Goal: Task Accomplishment & Management: Manage account settings

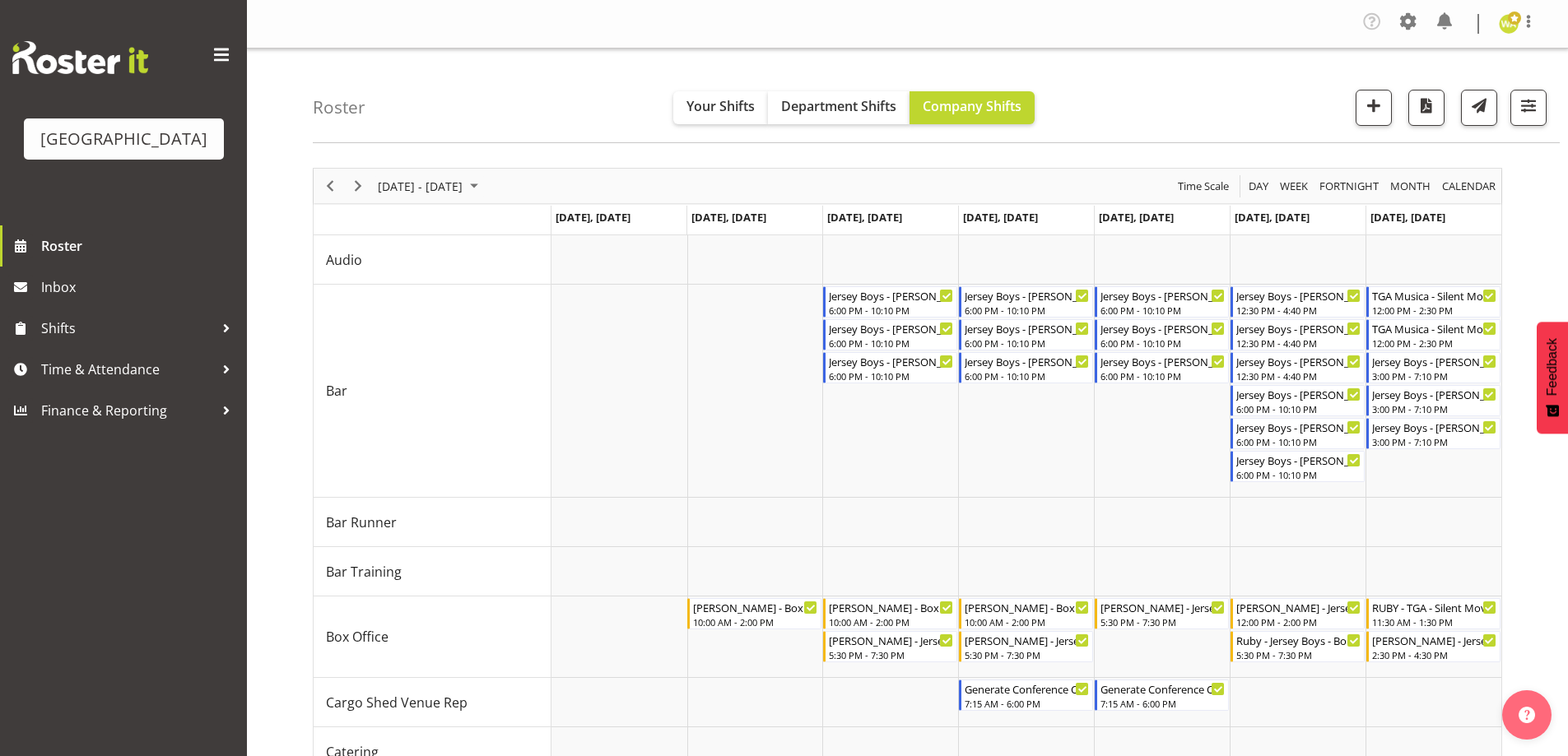
scroll to position [230, 0]
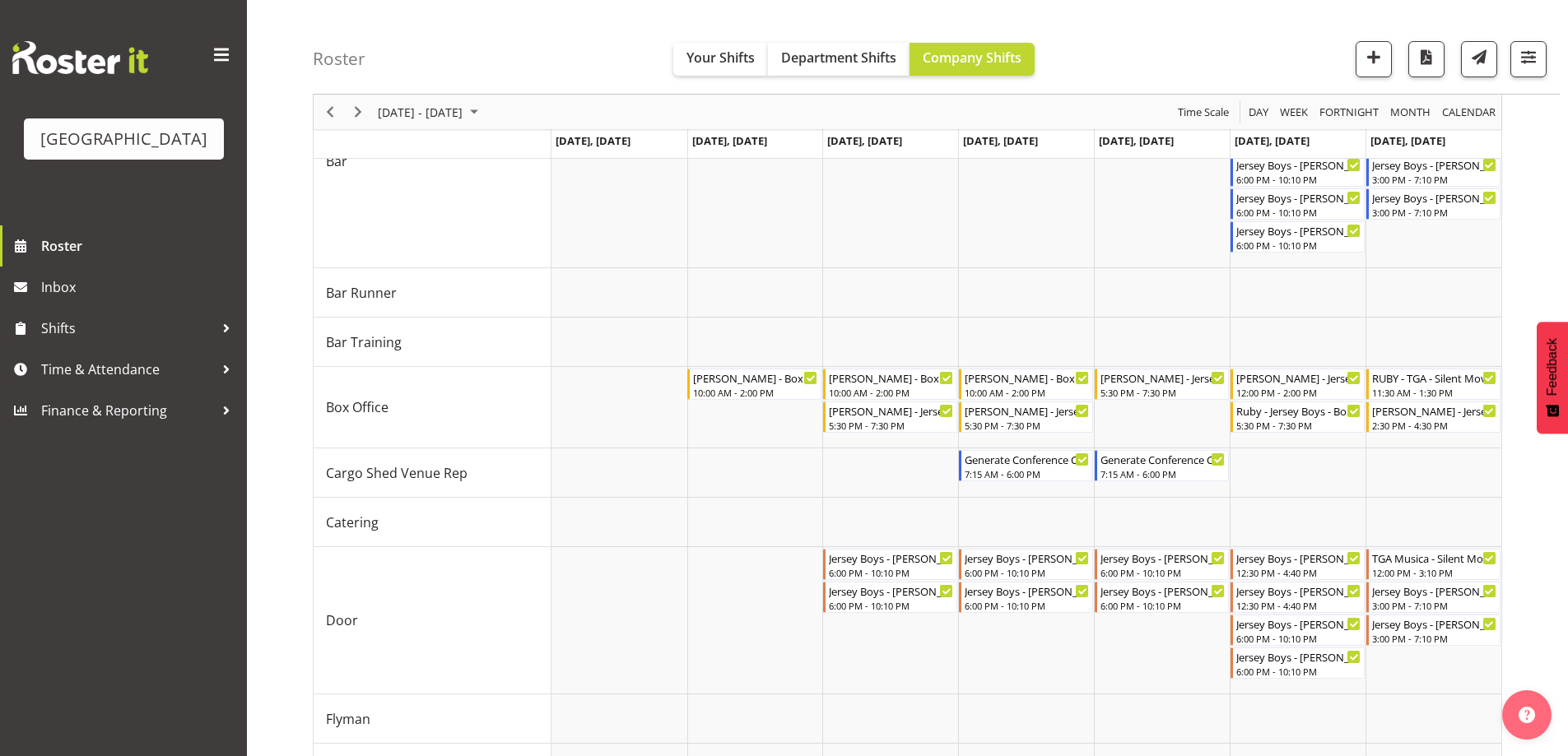
click at [502, 44] on div "Roster Your Shifts Department Shifts Company Shifts All Locations [GEOGRAPHIC_D…" at bounding box center [935, 47] width 1247 height 94
click at [1299, 421] on div "5:30 PM - 7:30 PM" at bounding box center [1298, 424] width 125 height 13
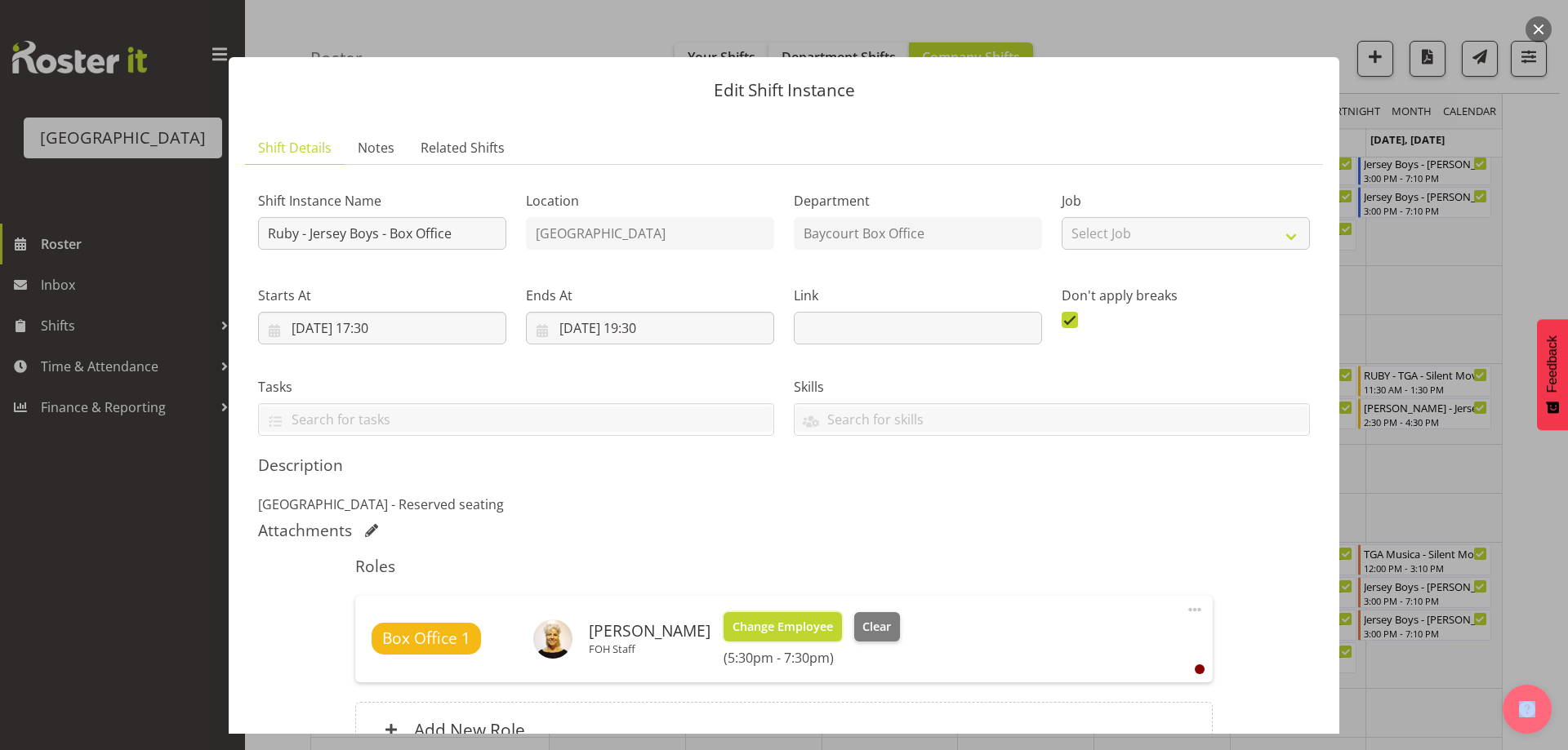
click at [765, 632] on span "Change Employee" at bounding box center [783, 627] width 101 height 18
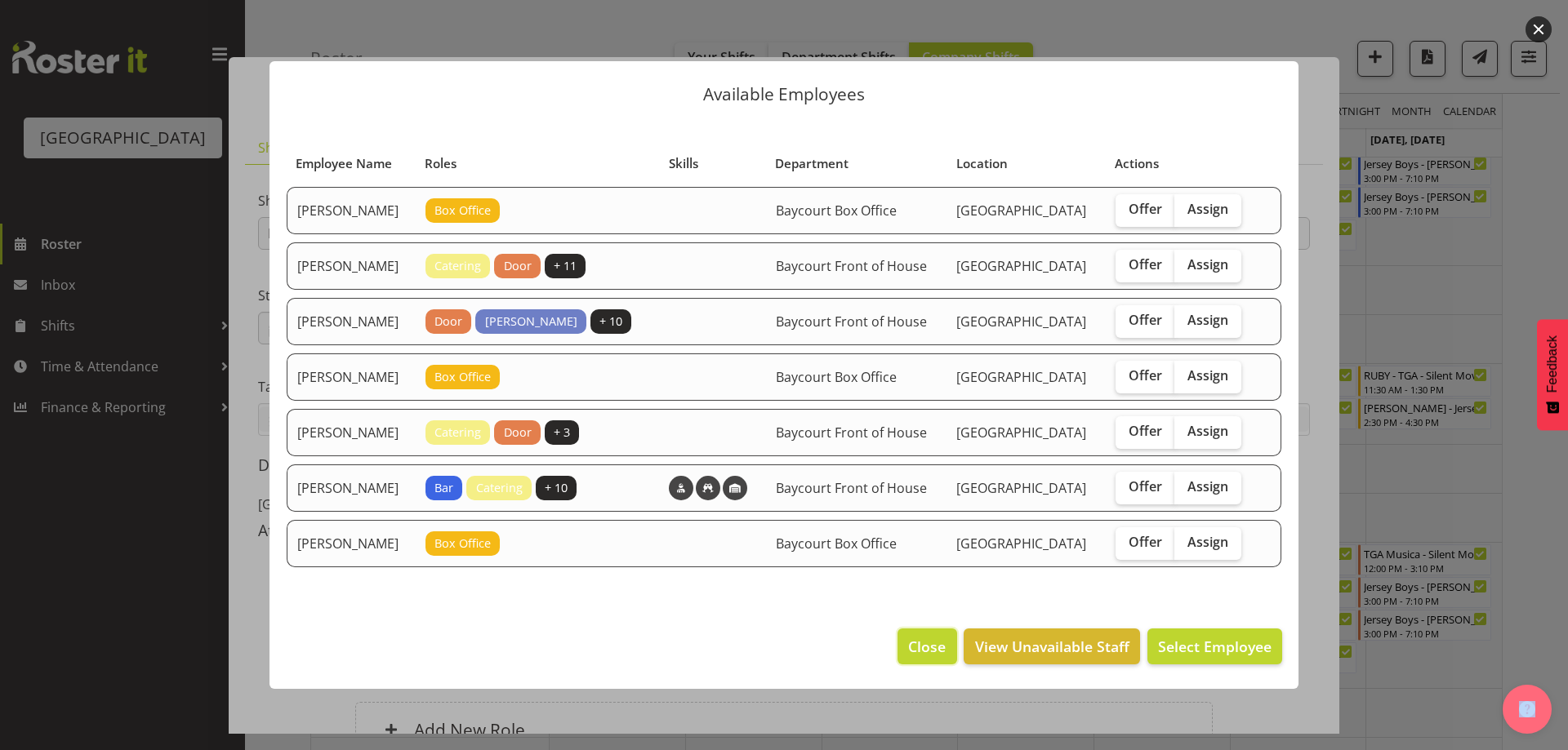
click at [930, 657] on span "Close" at bounding box center [927, 646] width 38 height 22
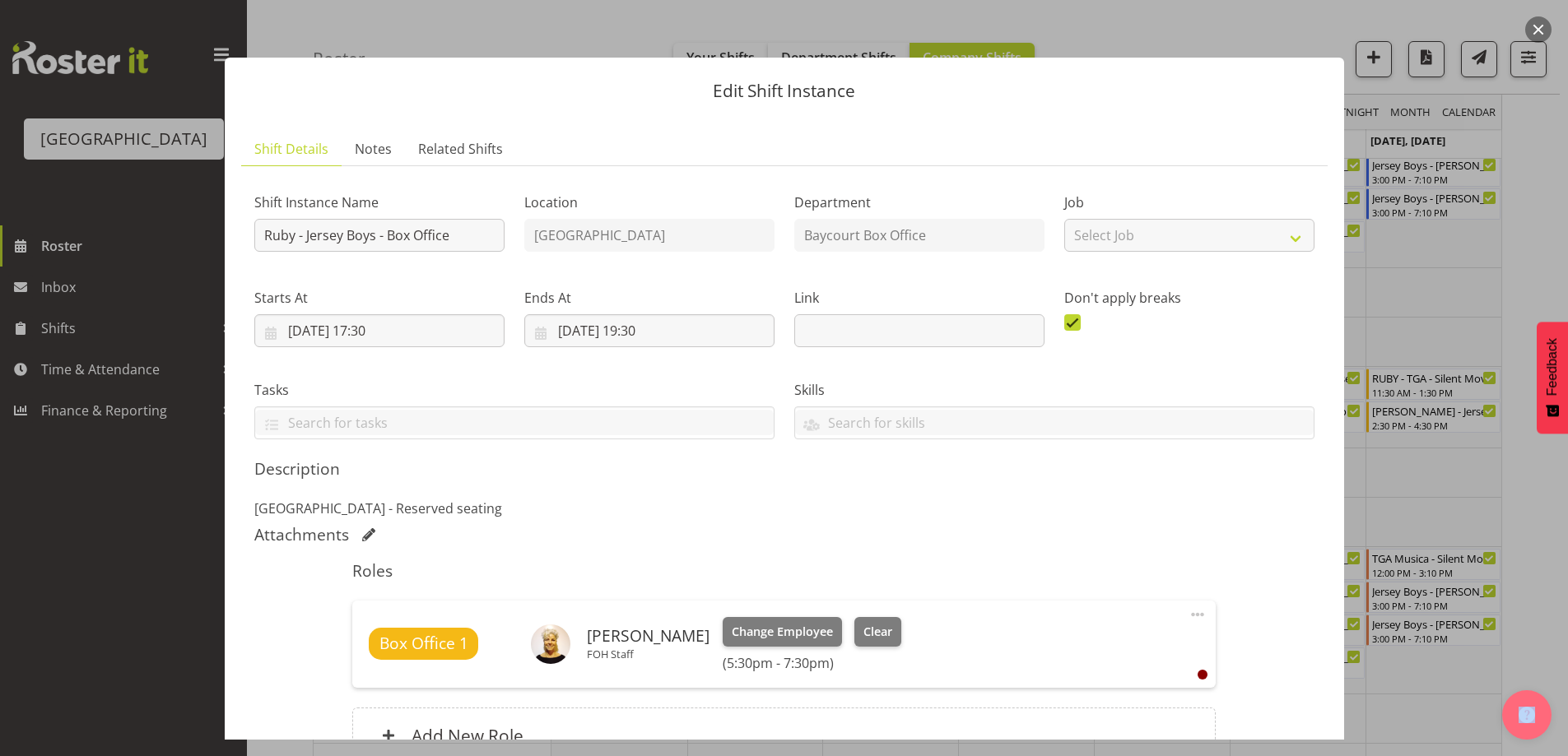
click at [1541, 30] on button "button" at bounding box center [1538, 30] width 26 height 26
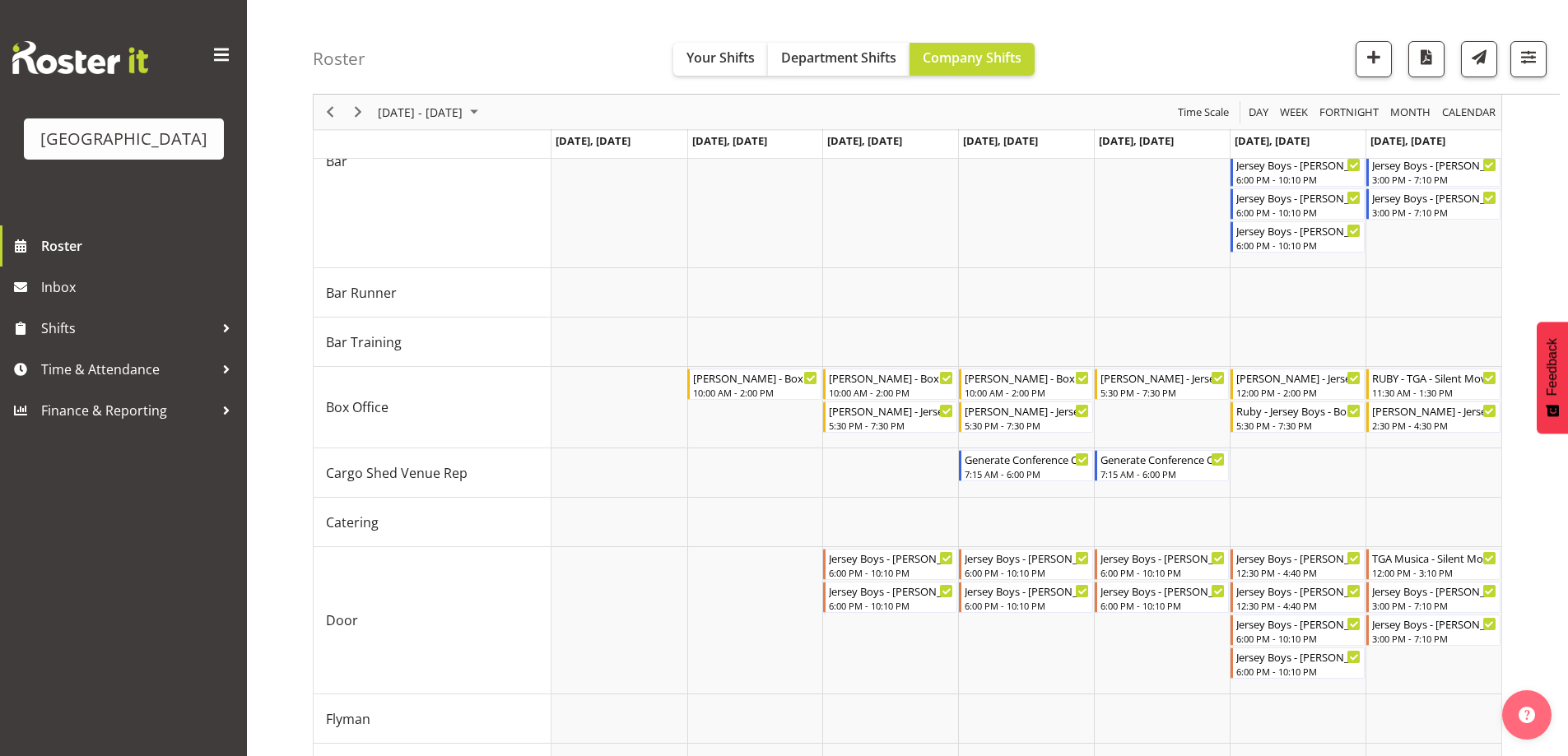
click at [1192, 33] on div "Roster Your Shifts Department Shifts Company Shifts All Locations [GEOGRAPHIC_D…" at bounding box center [935, 47] width 1247 height 94
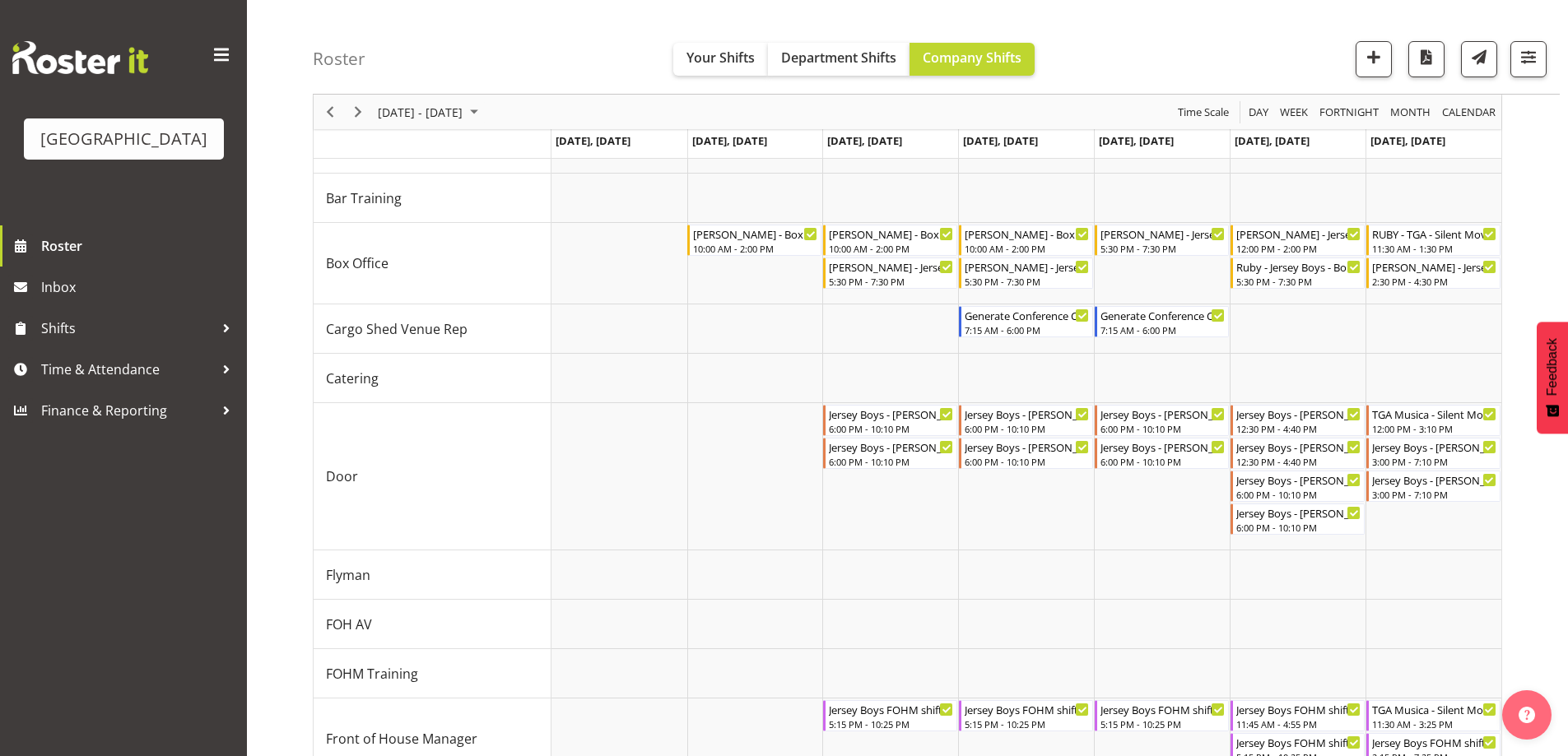
scroll to position [340, 0]
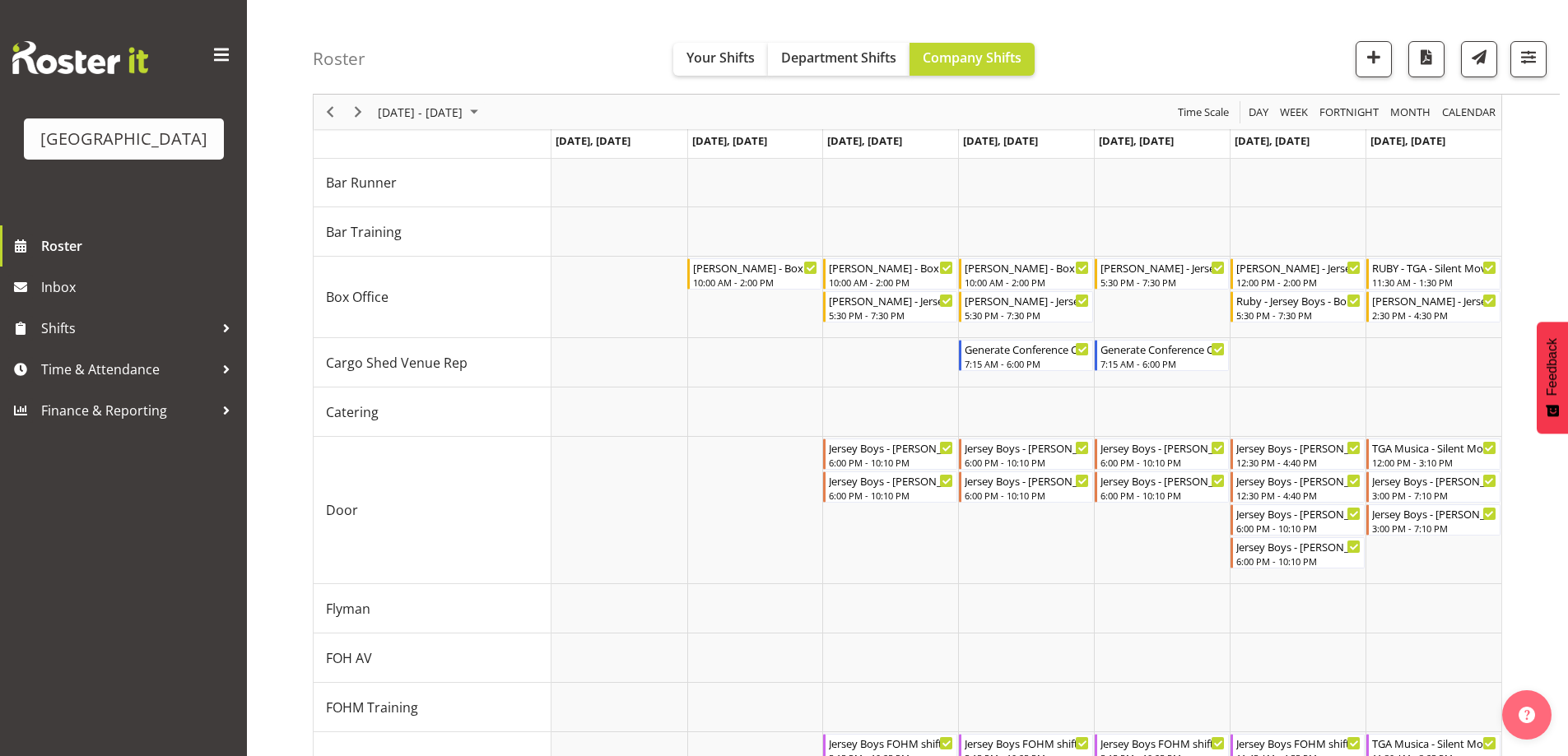
click at [1552, 188] on div "[DATE] - [DATE] [DATE] Day Week Fortnight Month calendar Month Agenda Time Scal…" at bounding box center [939, 716] width 1255 height 1800
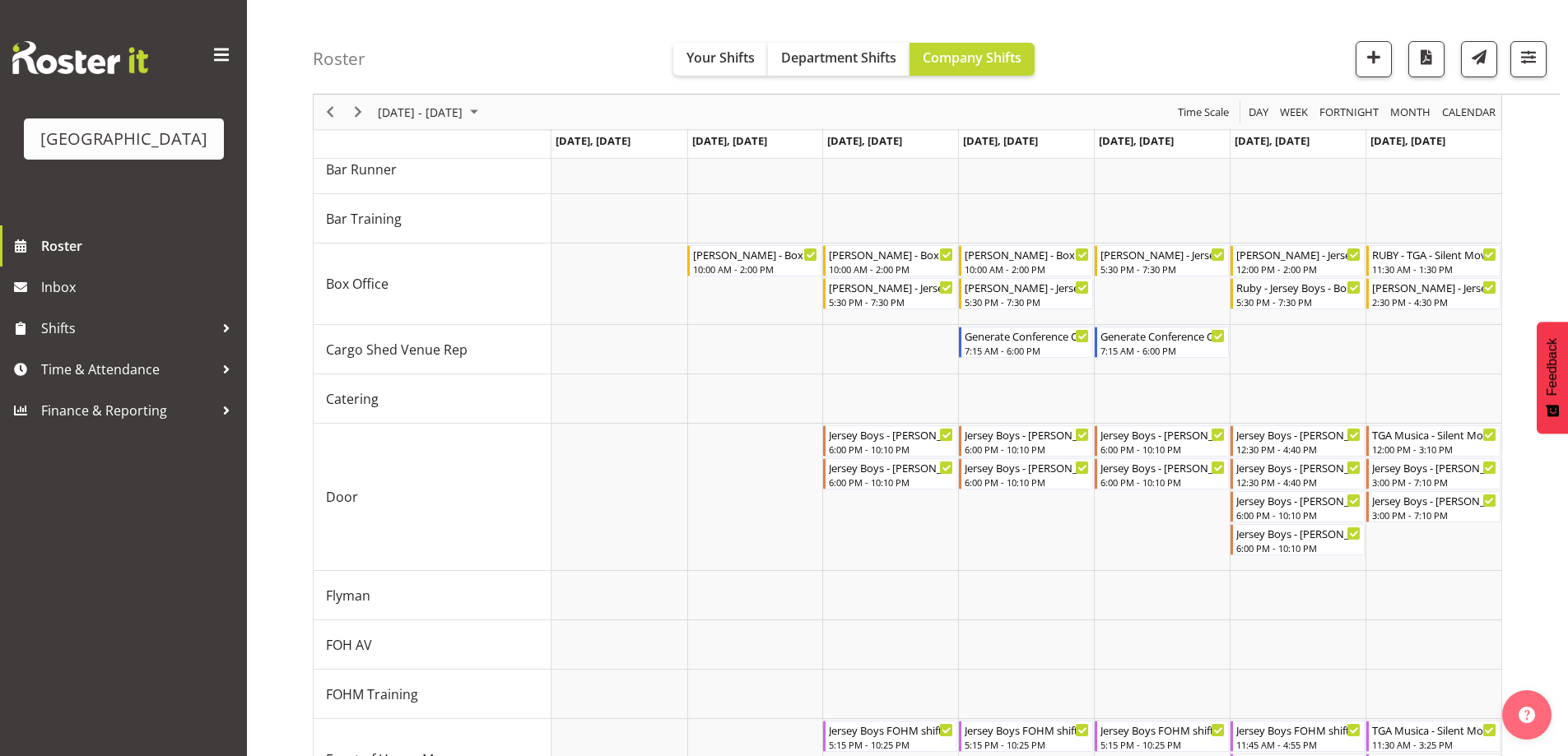
scroll to position [362, 0]
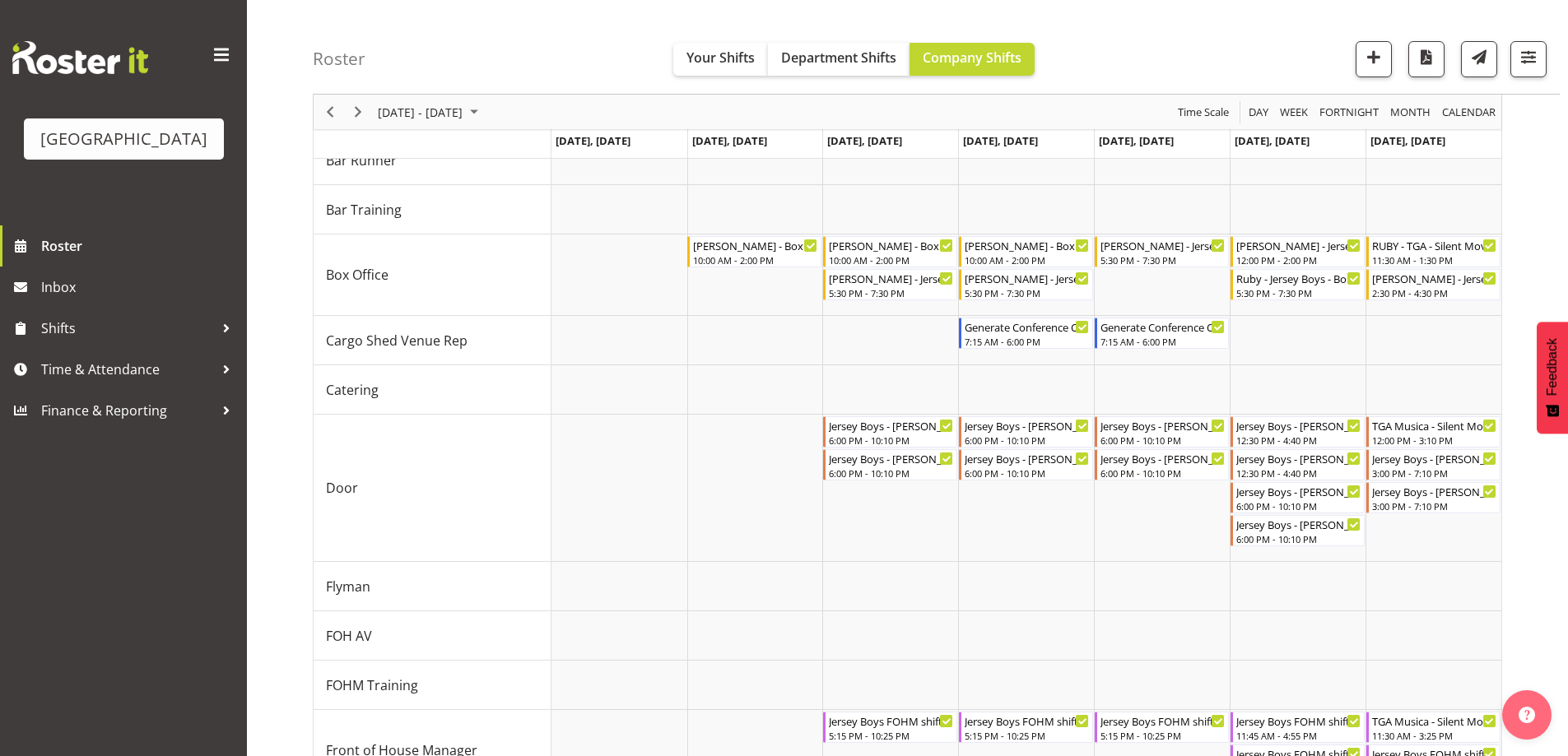
click at [1215, 44] on div "Roster Your Shifts Department Shifts Company Shifts All Locations [GEOGRAPHIC_D…" at bounding box center [935, 47] width 1247 height 94
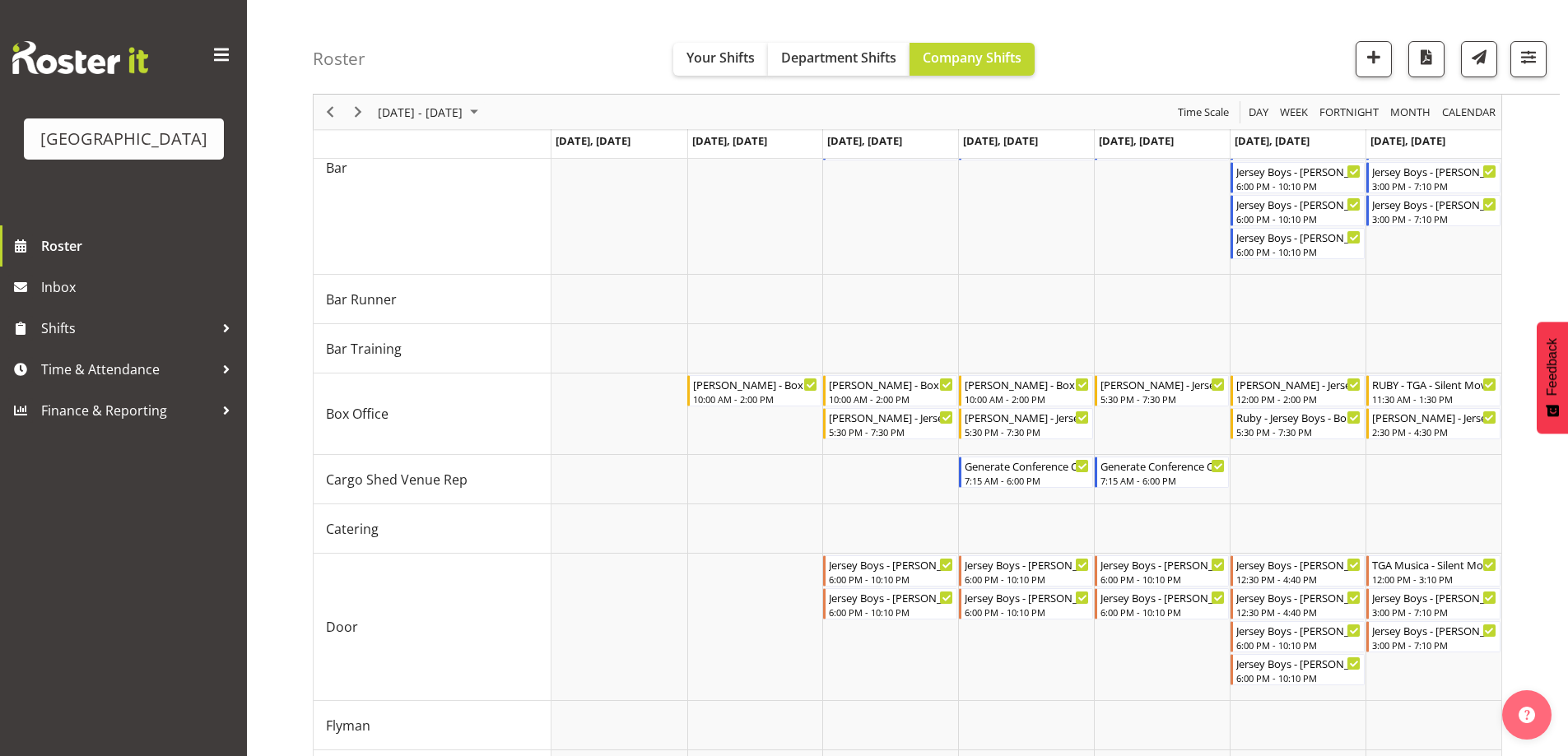
scroll to position [221, 0]
click at [1262, 419] on div "Ruby - Jersey Boys - Box Office - [PERSON_NAME]" at bounding box center [1298, 419] width 125 height 17
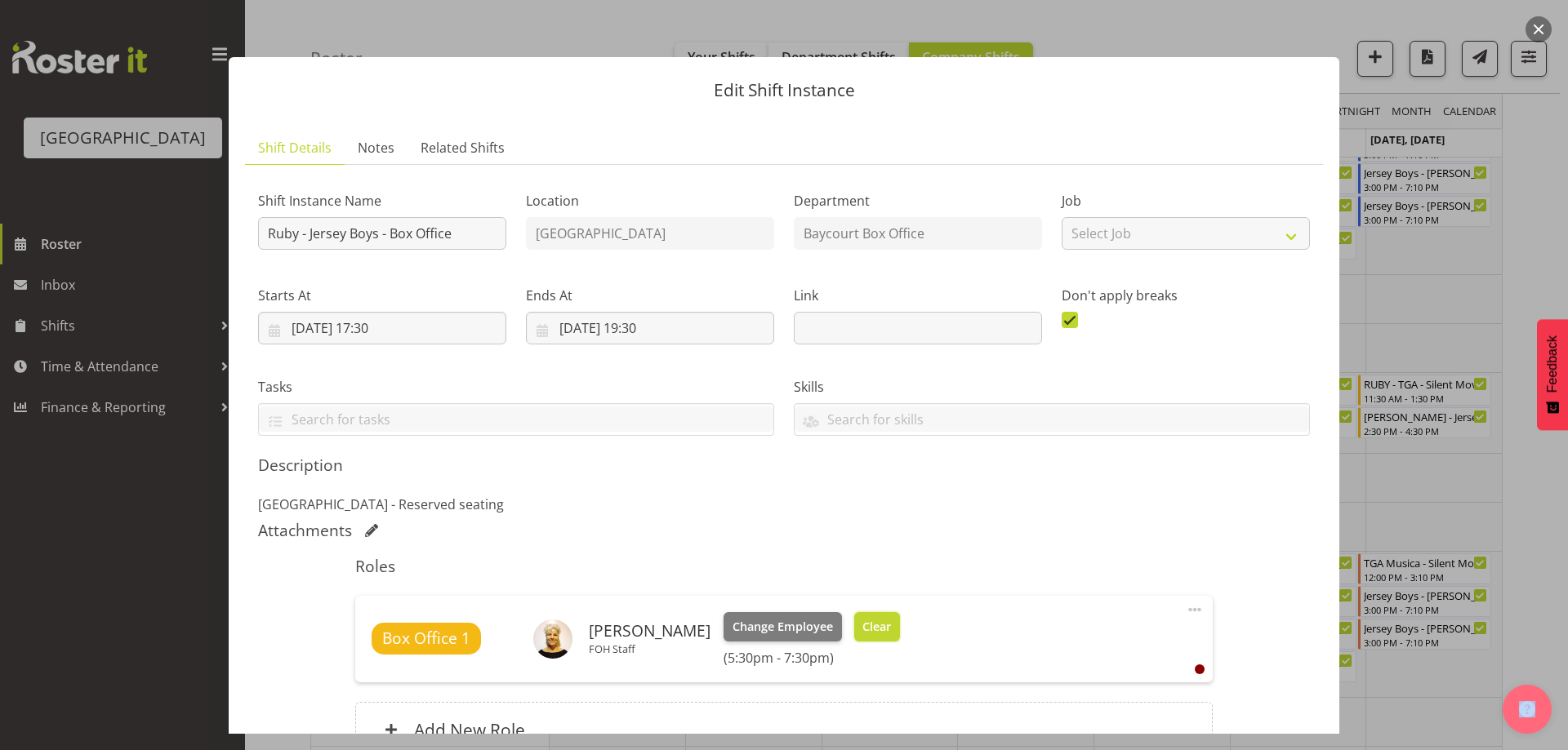
click at [877, 630] on span "Clear" at bounding box center [876, 627] width 29 height 18
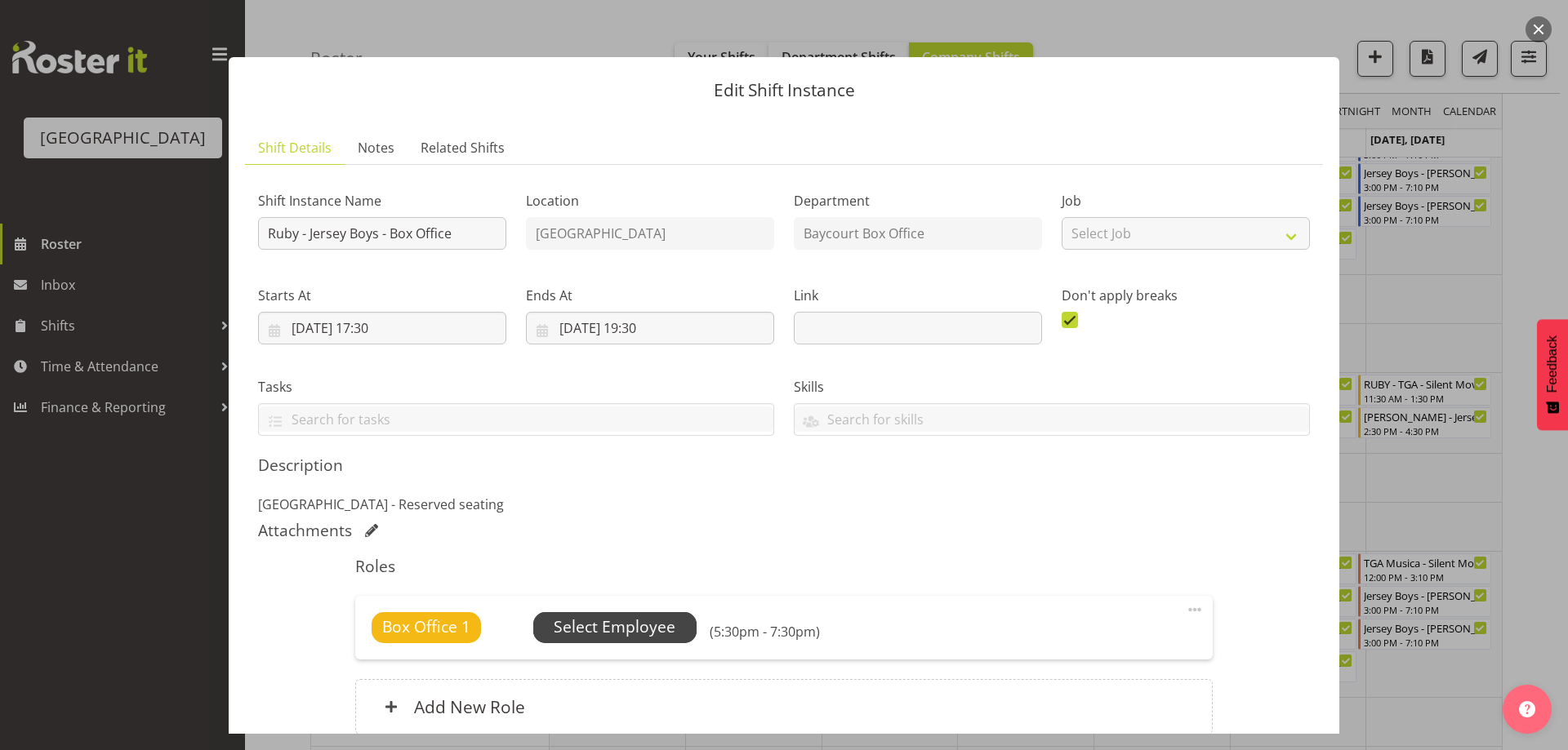
click at [616, 638] on span "Select Employee" at bounding box center [614, 628] width 121 height 24
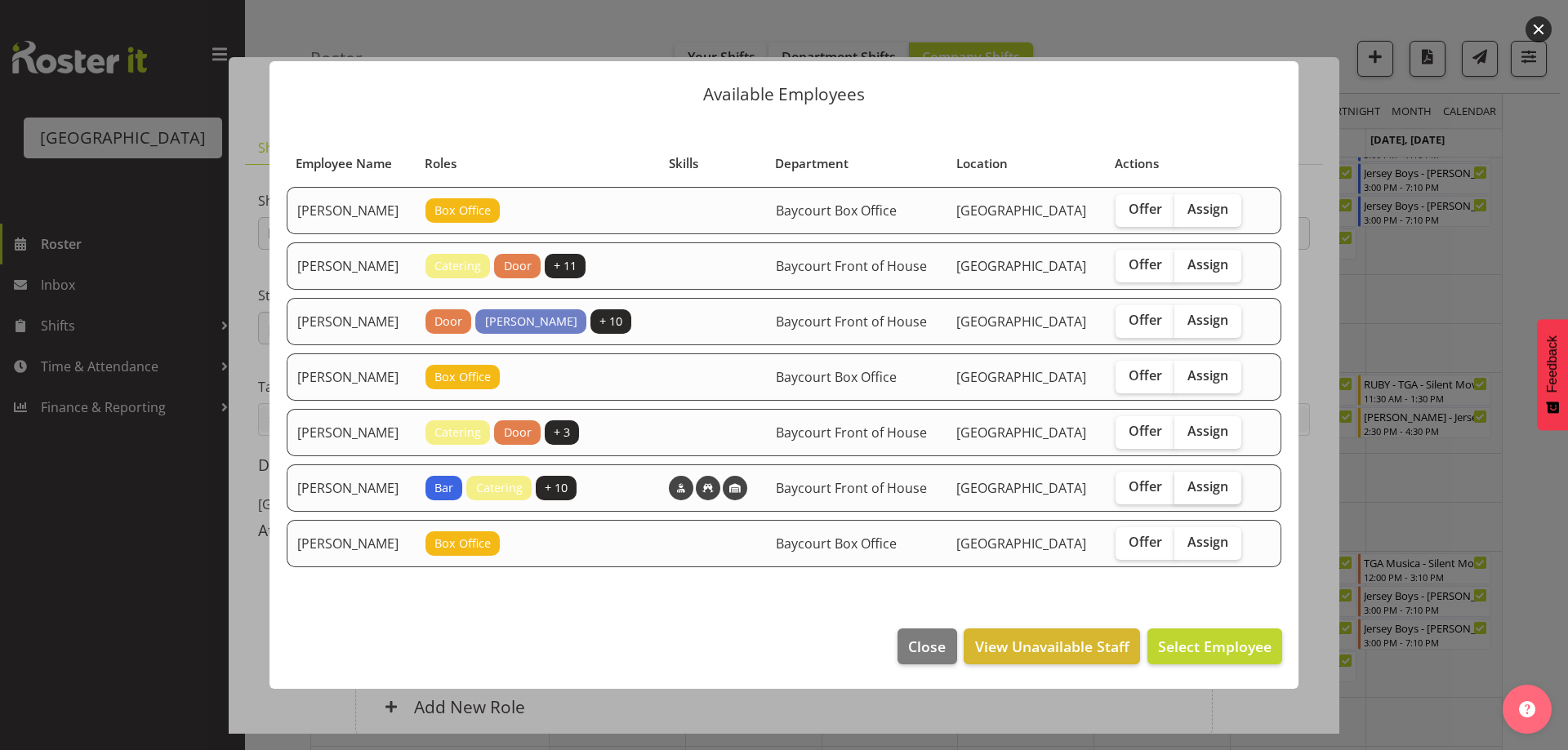
drag, startPoint x: 1221, startPoint y: 450, endPoint x: 1241, endPoint y: 522, distance: 74.7
click at [1221, 439] on span "Assign" at bounding box center [1208, 430] width 40 height 17
click at [1185, 437] on input "Assign" at bounding box center [1179, 431] width 11 height 11
checkbox input "true"
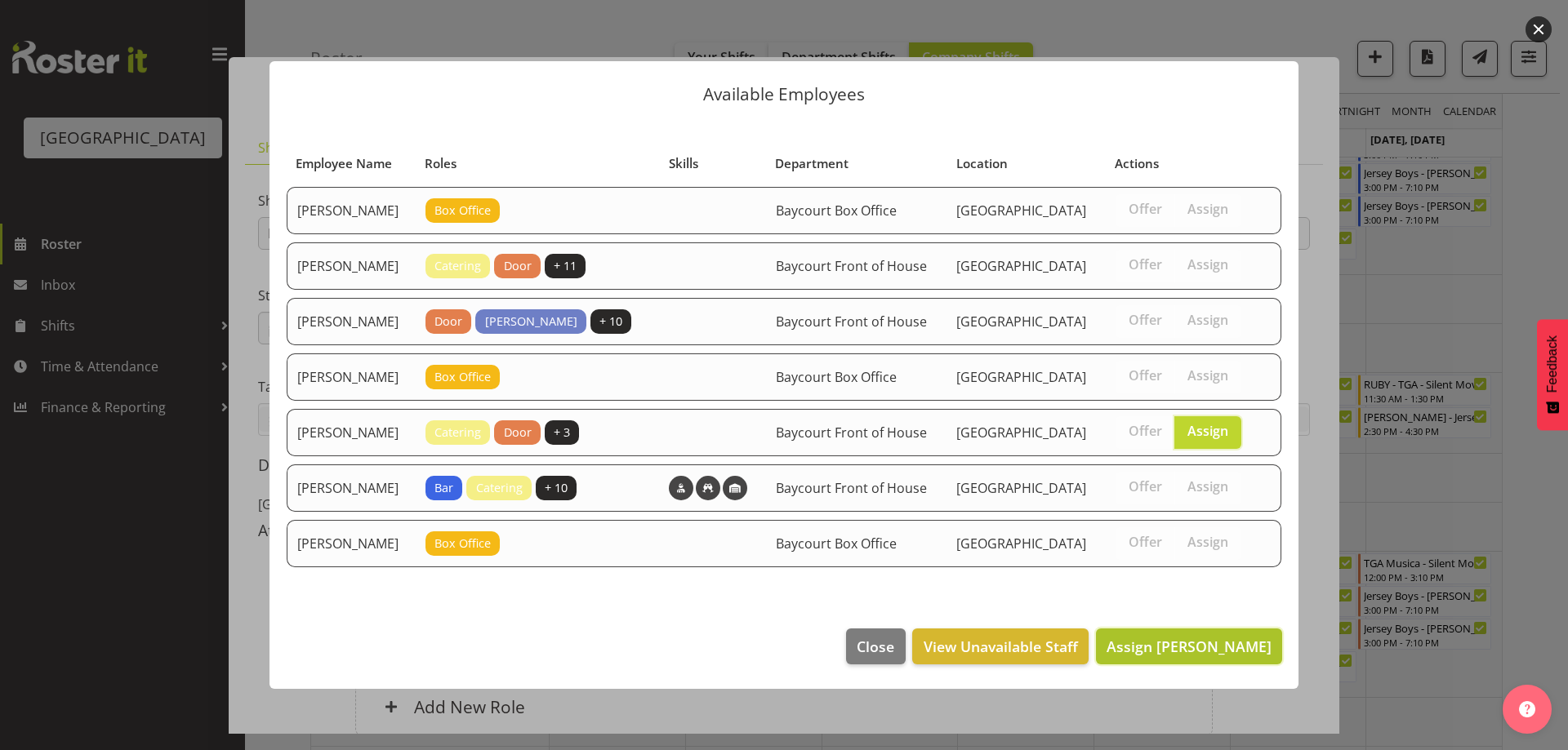
click at [1232, 656] on span "Assign [PERSON_NAME]" at bounding box center [1189, 646] width 165 height 20
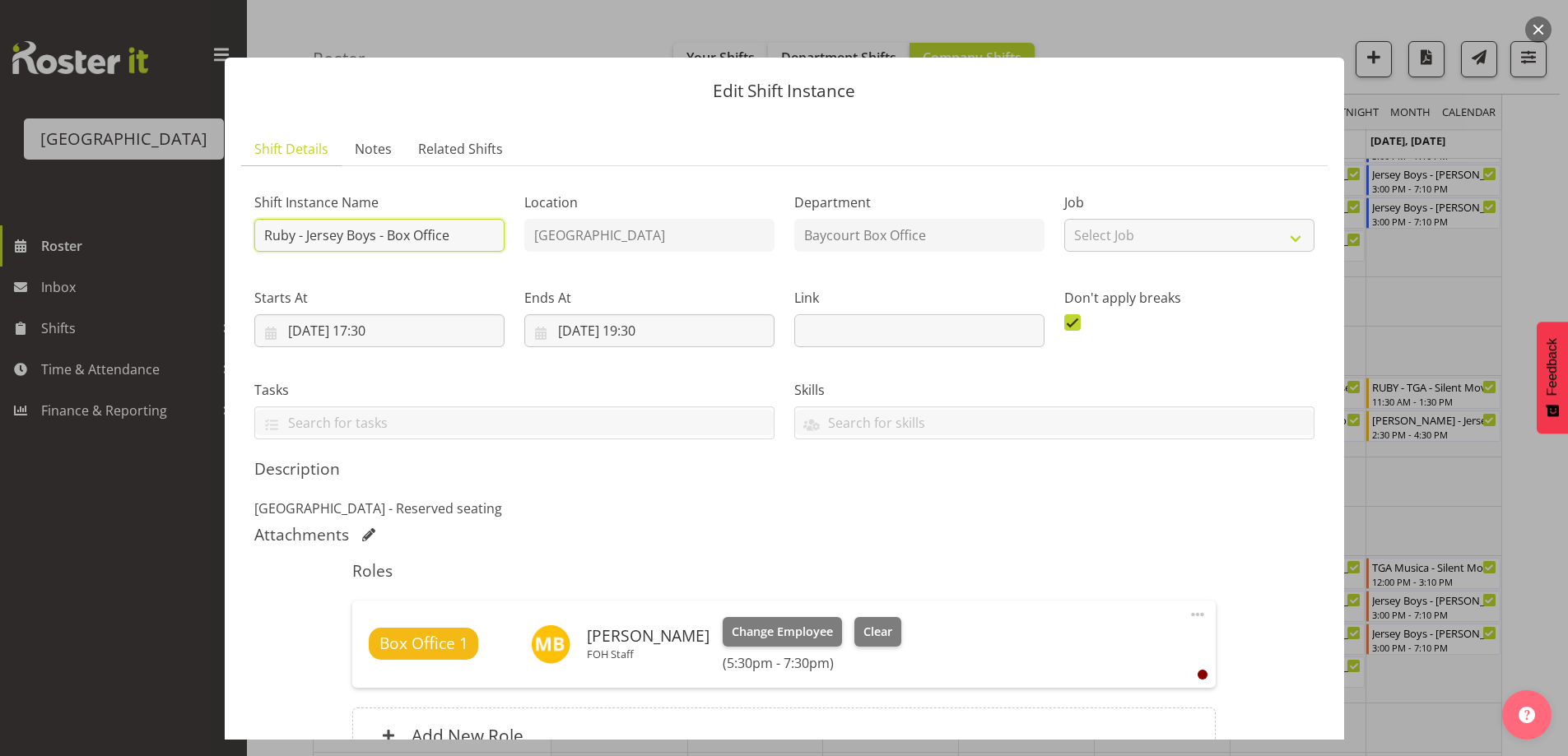
drag, startPoint x: 294, startPoint y: 239, endPoint x: 261, endPoint y: 236, distance: 33.1
click at [261, 236] on input "Ruby - Jersey Boys - Box Office" at bounding box center [379, 235] width 250 height 33
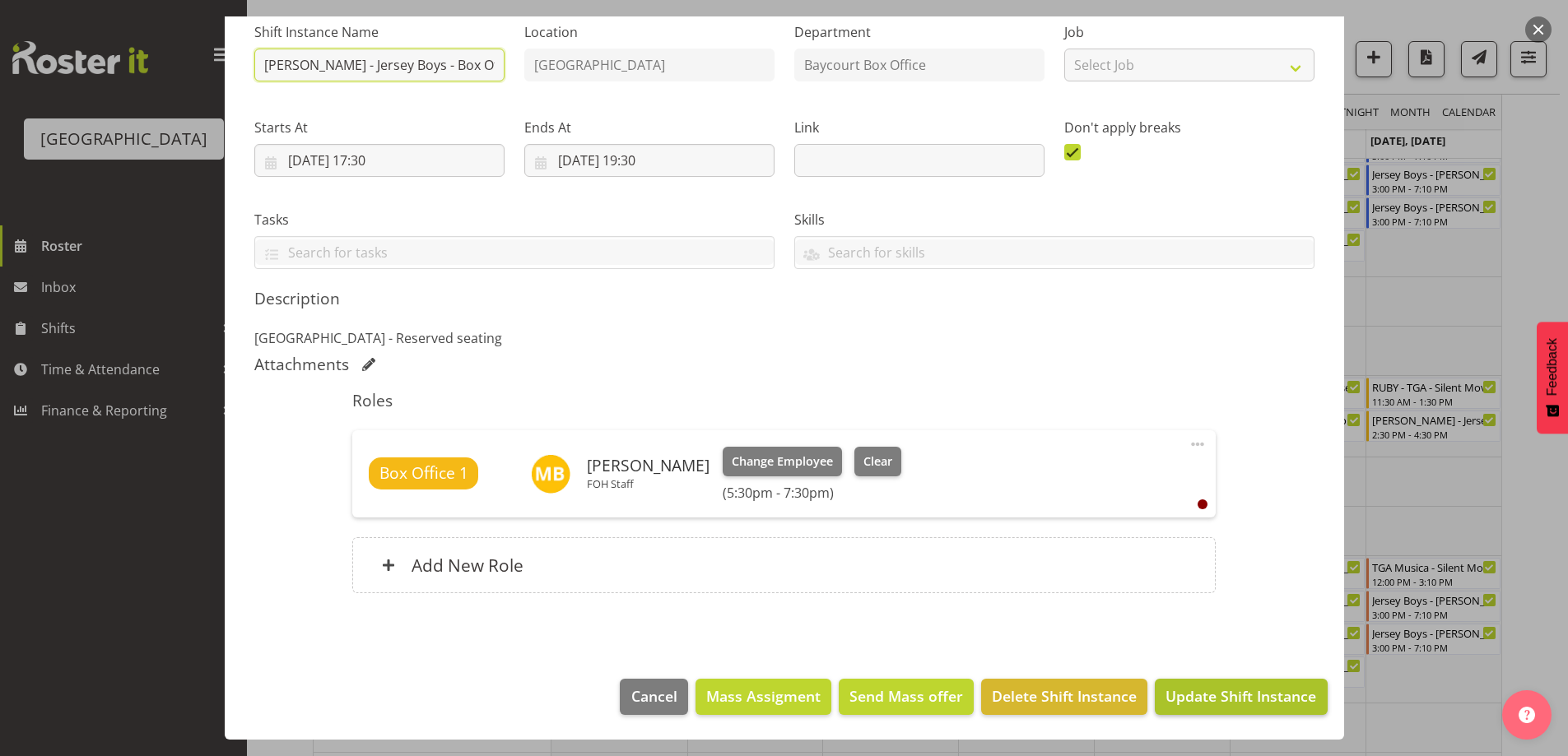
type input "[PERSON_NAME] - Jersey Boys - Box Office"
click at [1253, 692] on span "Update Shift Instance" at bounding box center [1240, 696] width 150 height 22
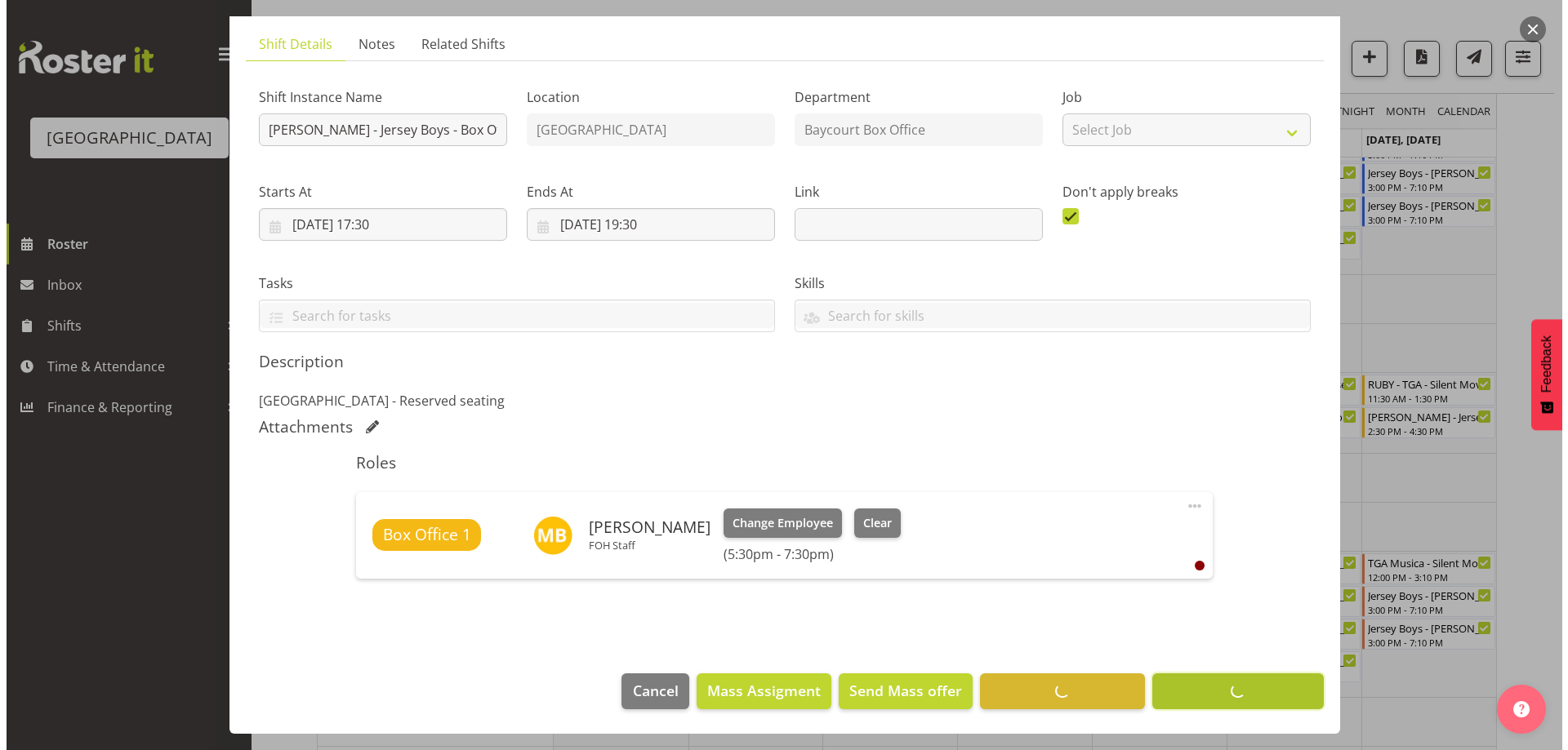
scroll to position [104, 0]
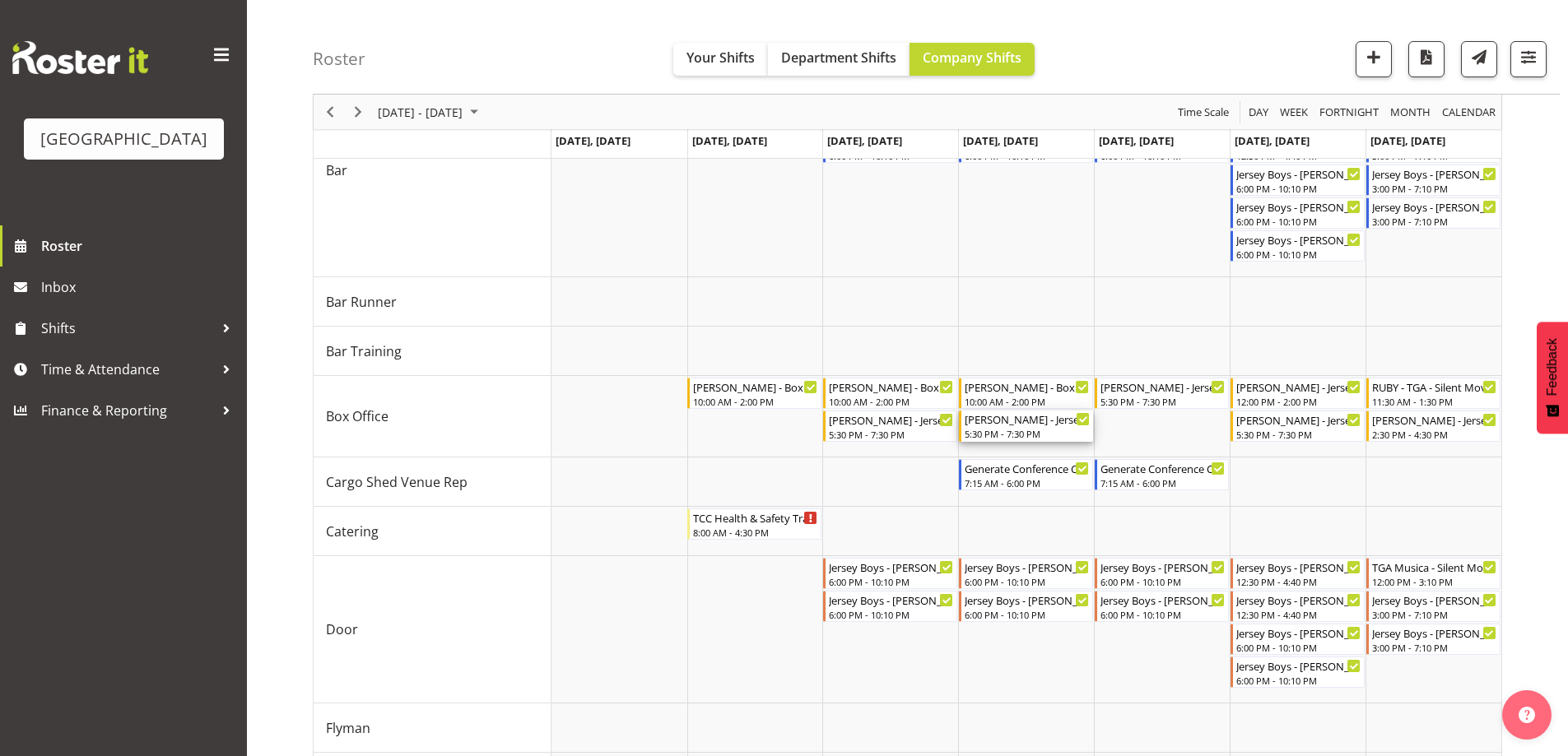
click at [1015, 431] on div "5:30 PM - 7:30 PM" at bounding box center [1027, 433] width 125 height 13
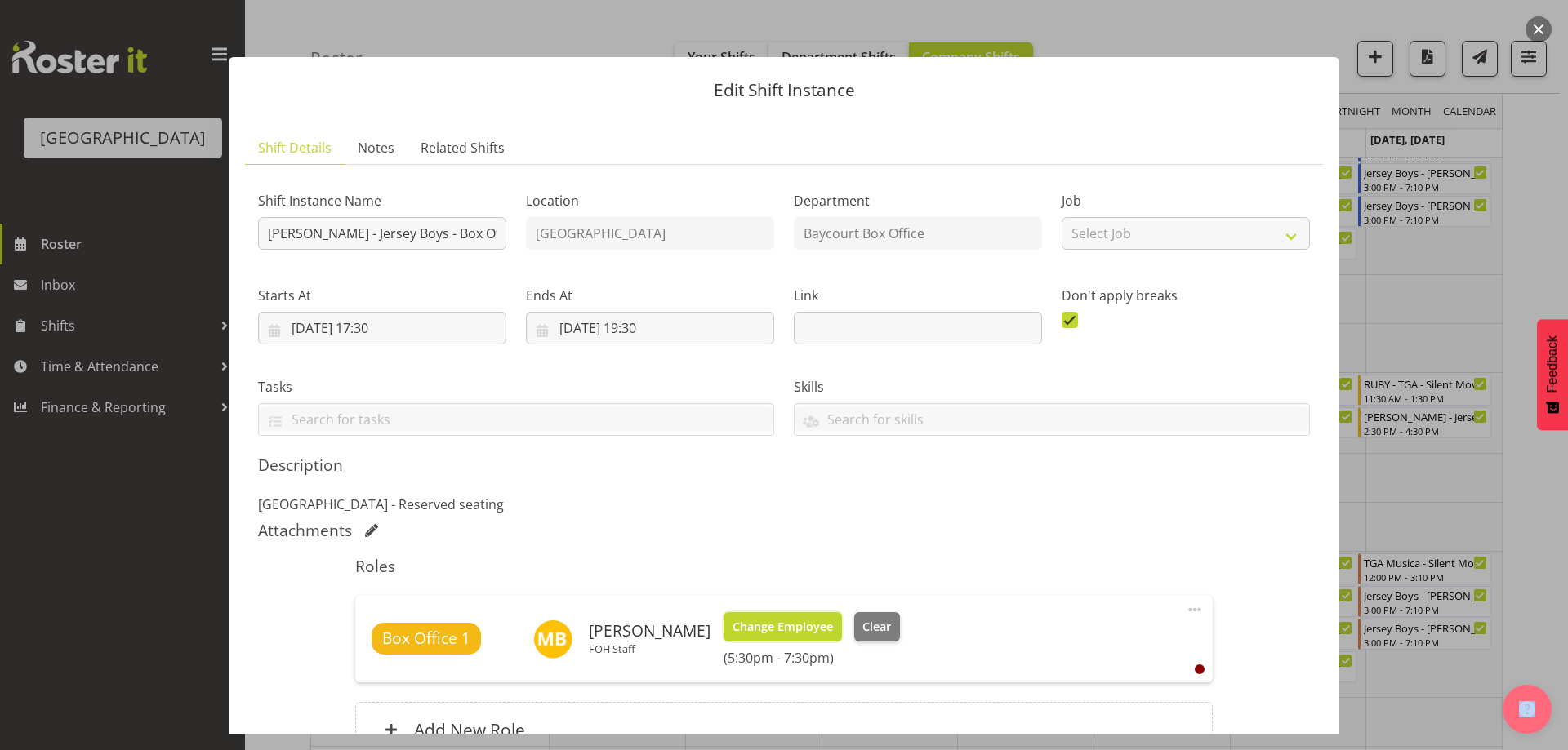
click at [807, 631] on span "Change Employee" at bounding box center [783, 627] width 101 height 18
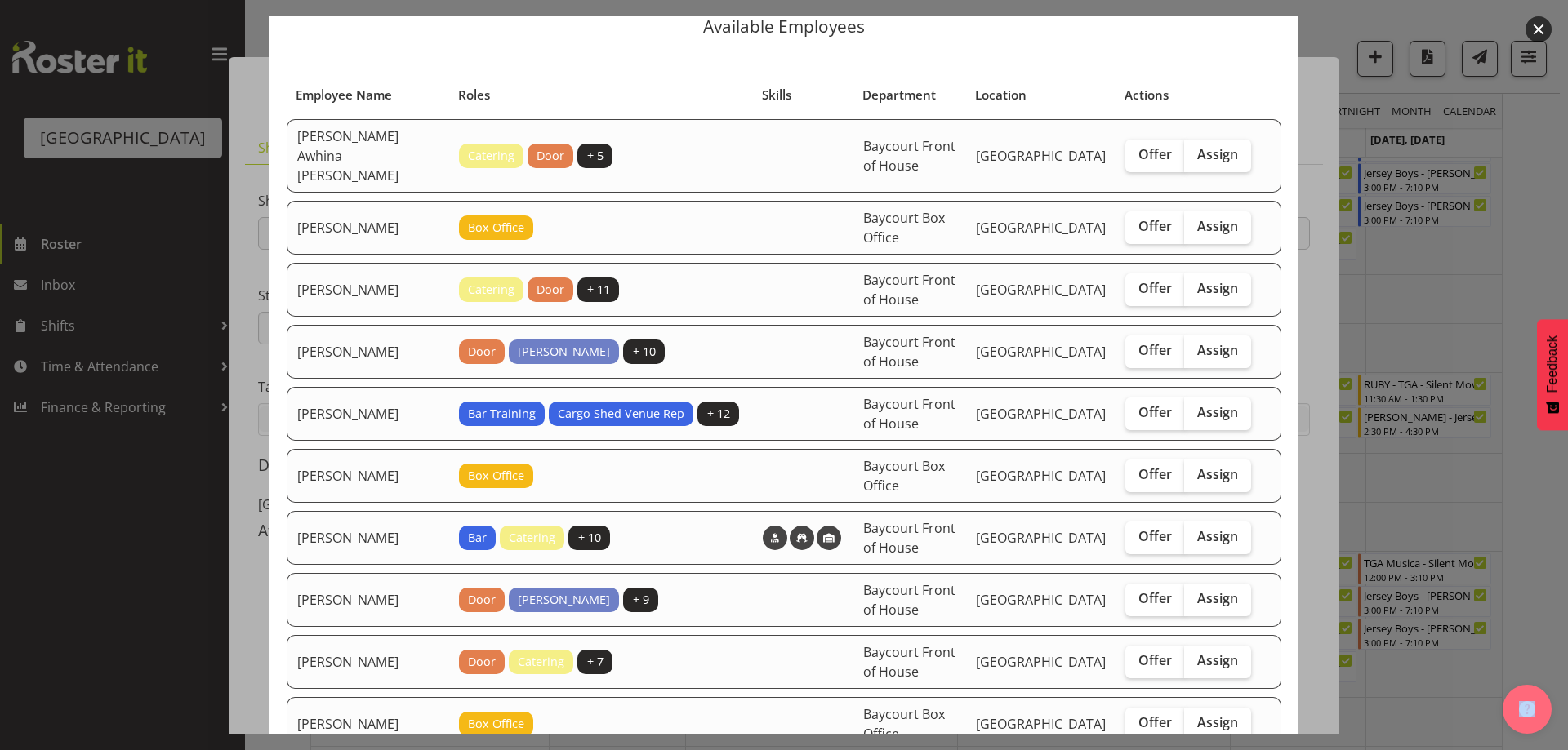
scroll to position [0, 0]
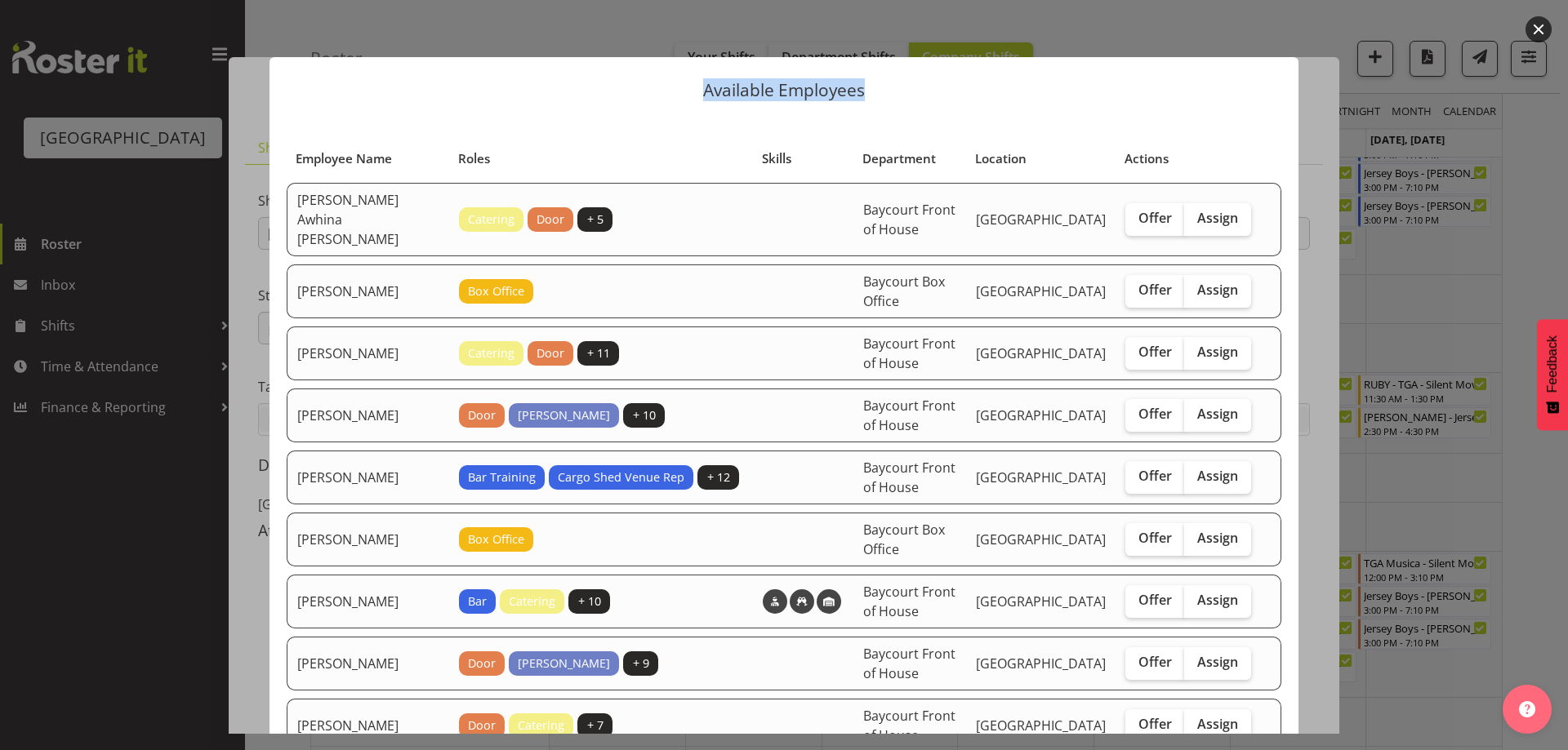
drag, startPoint x: 858, startPoint y: 92, endPoint x: 683, endPoint y: 92, distance: 175.0
click at [683, 92] on p "Available Employees" at bounding box center [783, 90] width 996 height 17
click at [706, 97] on p "Available Employees" at bounding box center [783, 90] width 996 height 17
click at [866, 90] on p "Available Employees" at bounding box center [783, 90] width 996 height 17
drag, startPoint x: 752, startPoint y: 91, endPoint x: 703, endPoint y: 91, distance: 49.0
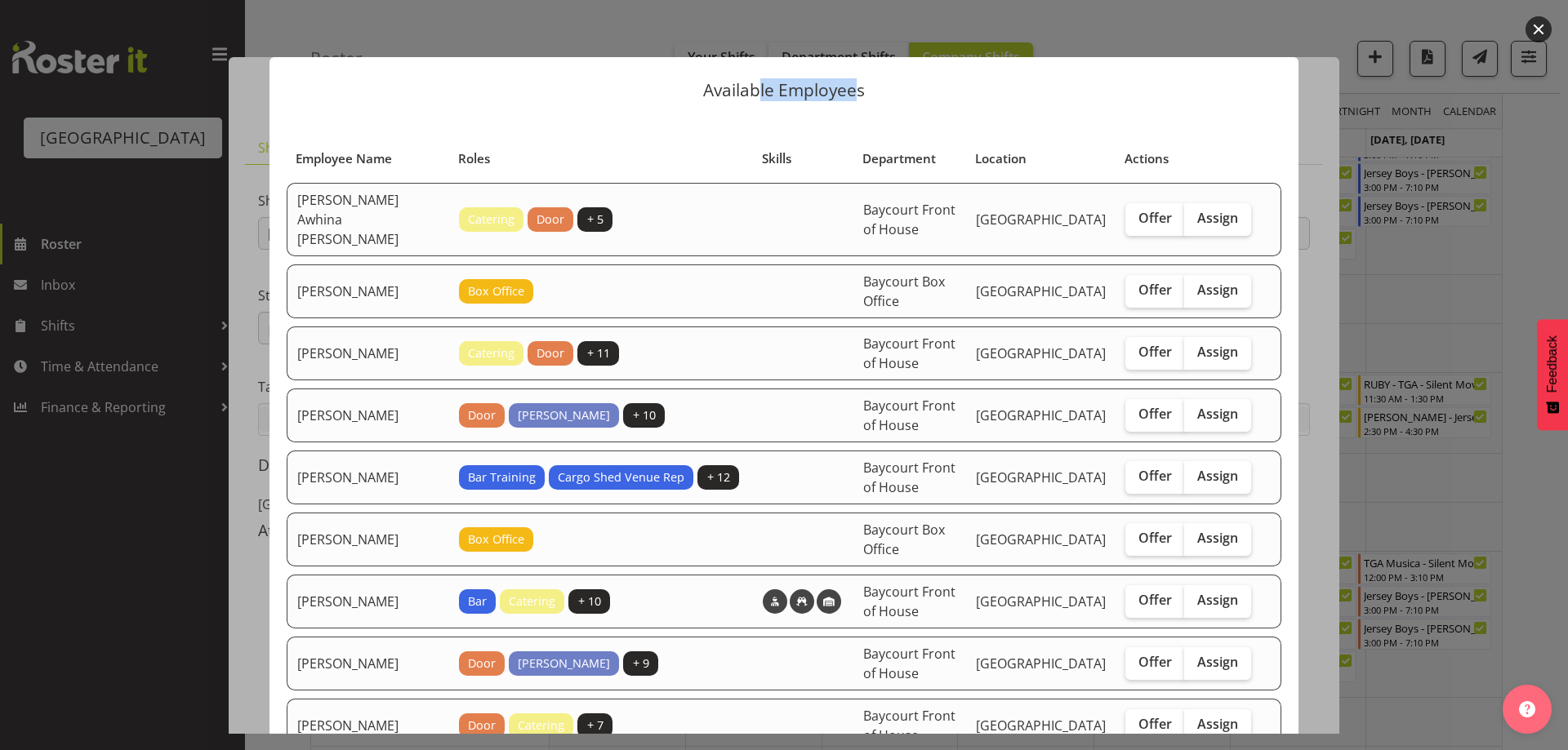
click at [701, 91] on p "Available Employees" at bounding box center [783, 90] width 996 height 17
click at [724, 97] on p "Available Employees" at bounding box center [783, 90] width 996 height 17
click at [926, 103] on header "Available Employees" at bounding box center [784, 86] width 1029 height 58
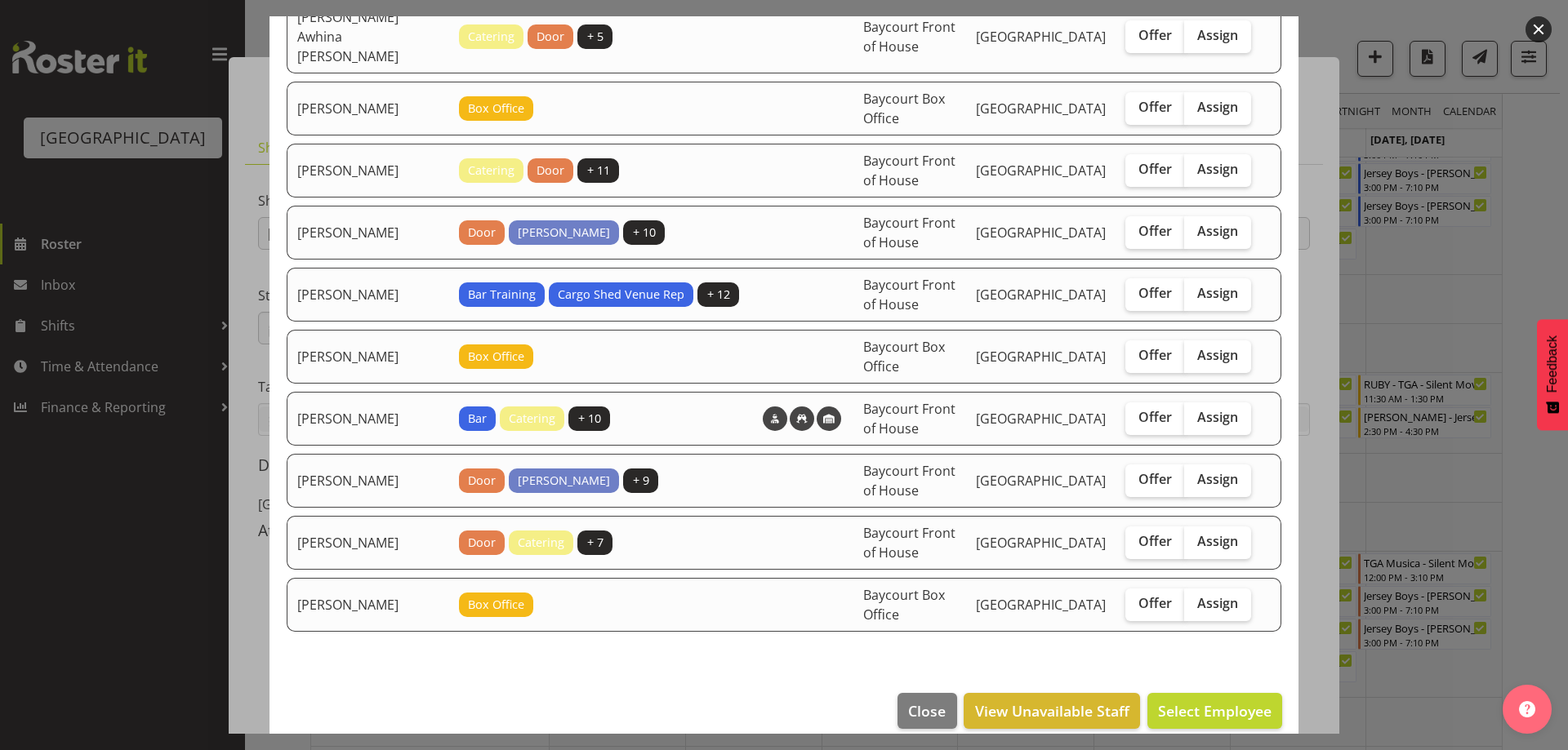
click at [563, 681] on footer "Close View Unavailable Staff Select Employee" at bounding box center [784, 715] width 1029 height 77
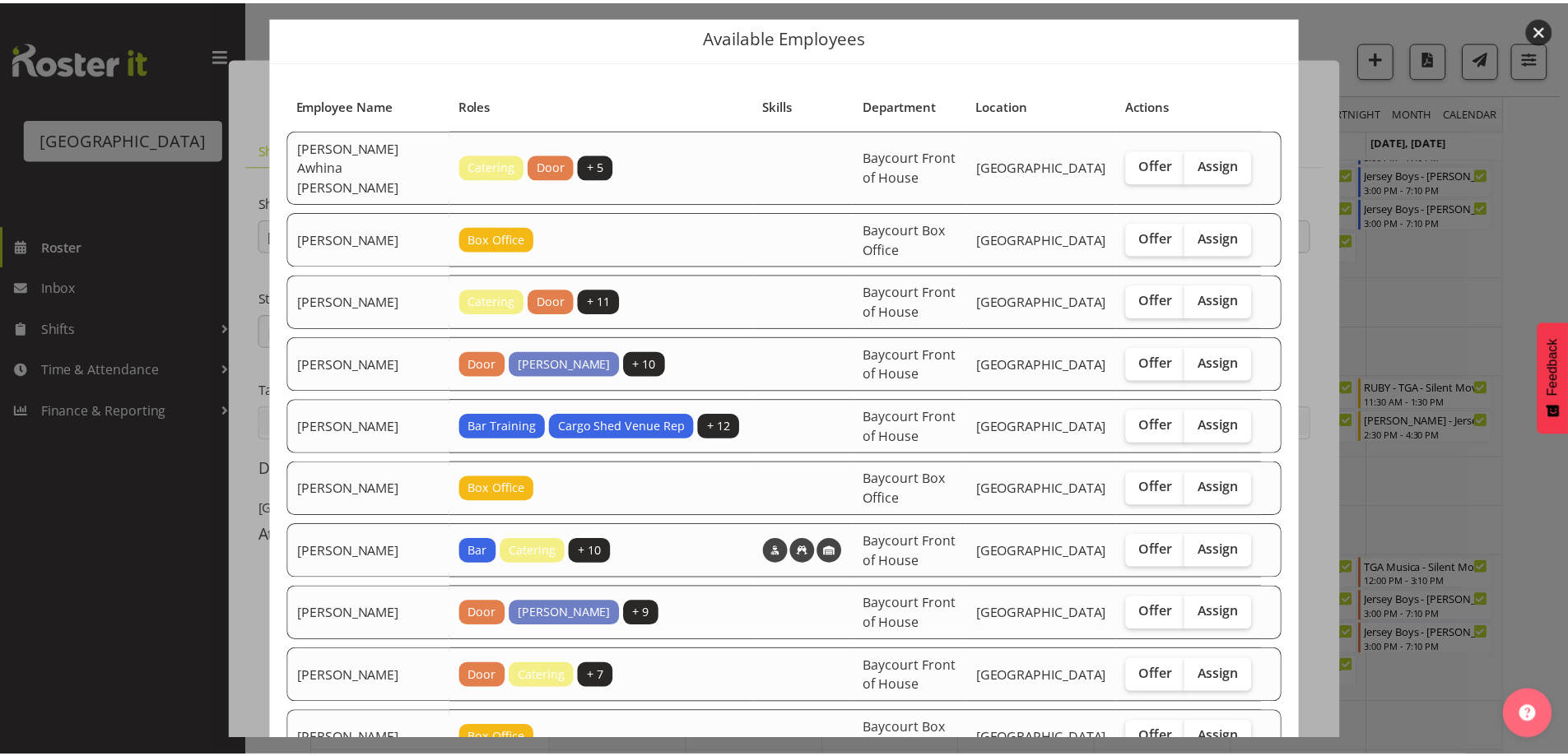
scroll to position [0, 0]
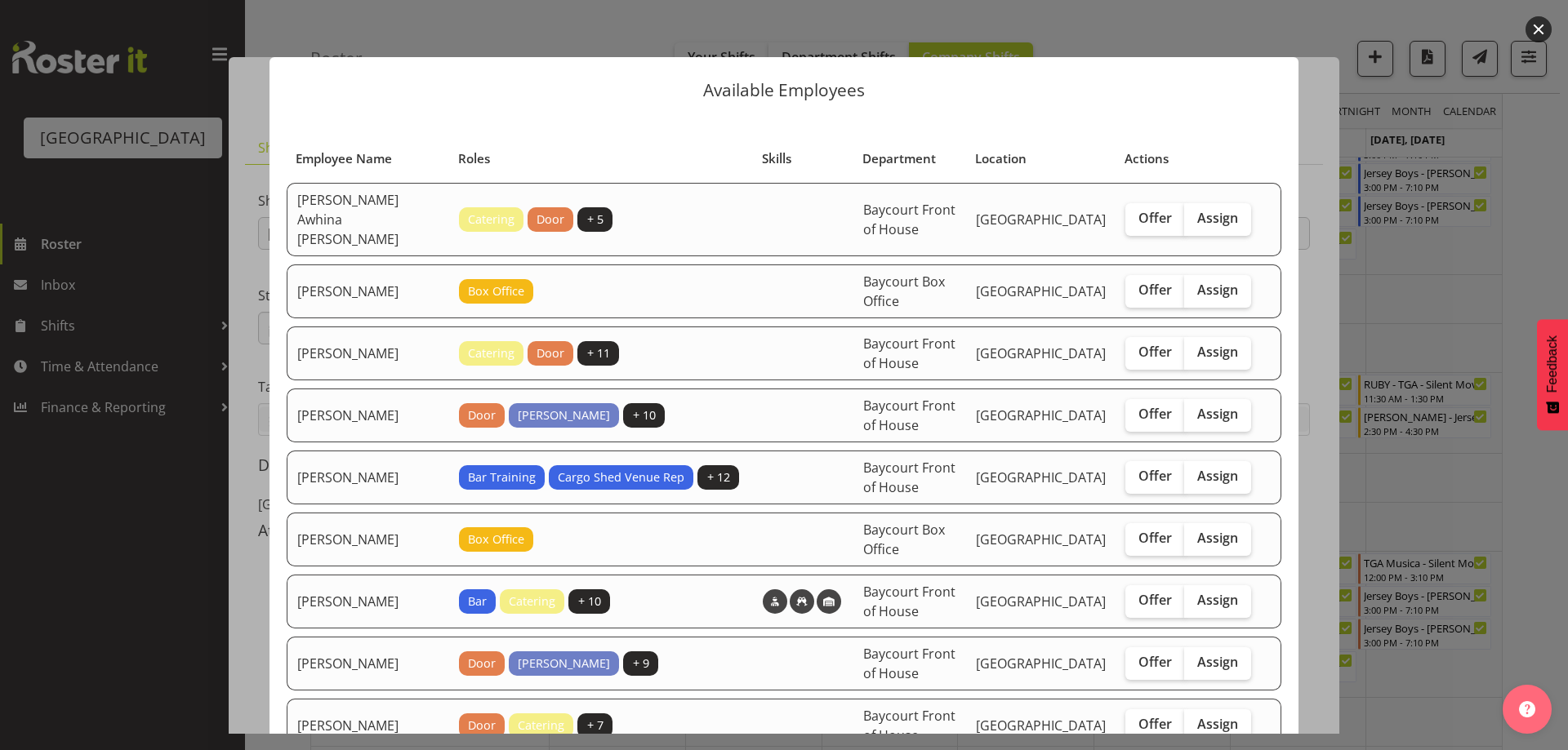
click at [1550, 30] on button "button" at bounding box center [1538, 30] width 26 height 26
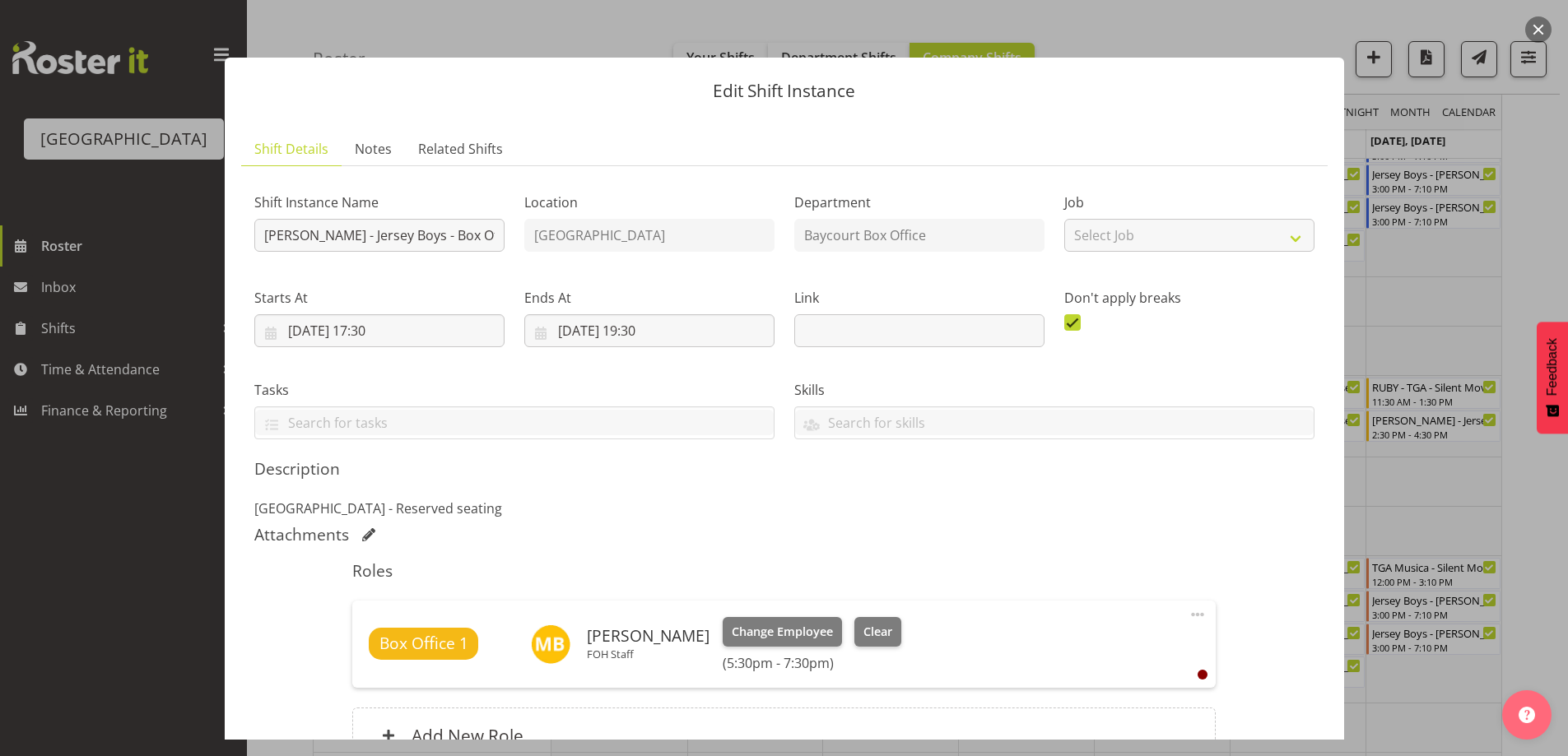
click at [1542, 27] on button "button" at bounding box center [1538, 30] width 26 height 26
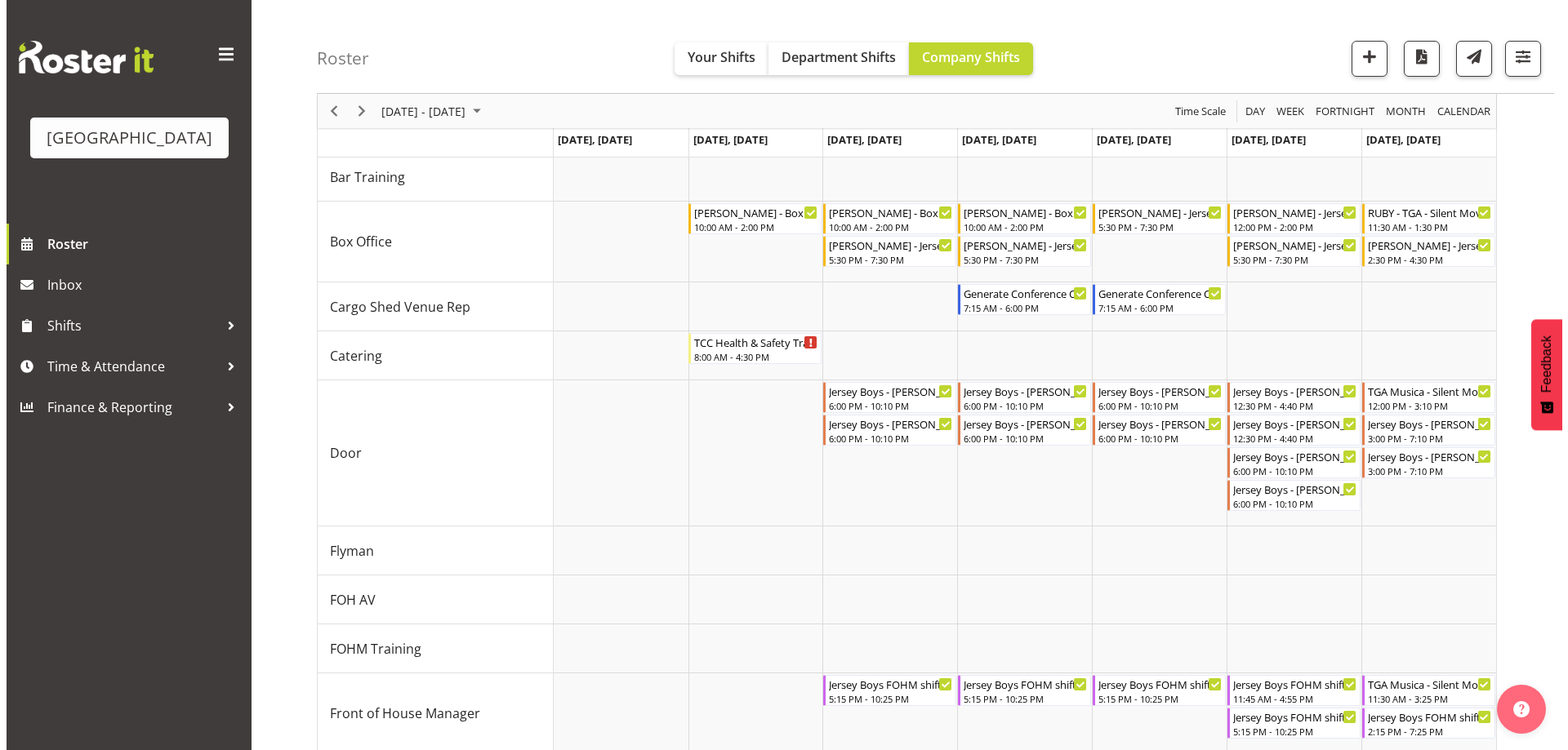
scroll to position [219, 0]
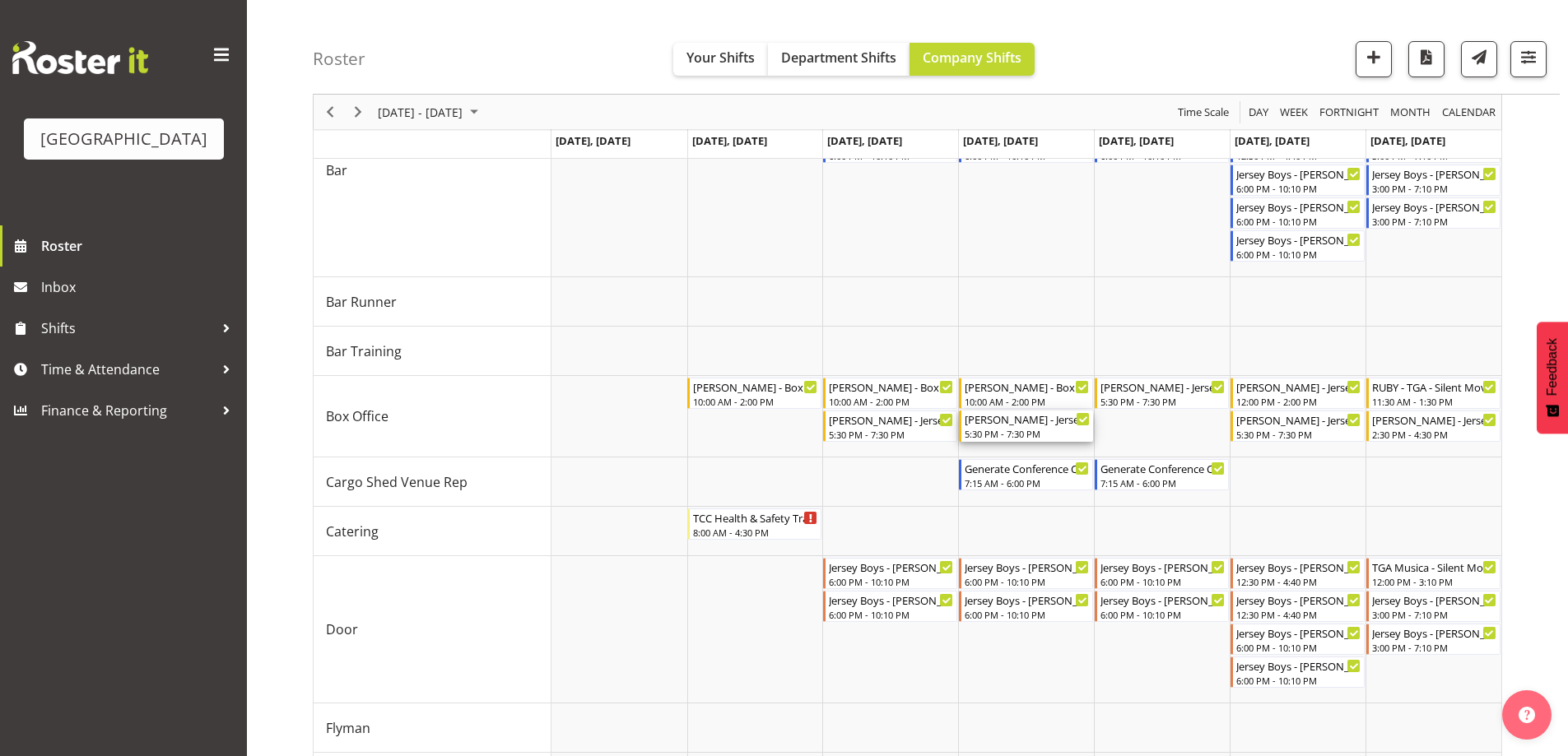
click at [995, 433] on div "5:30 PM - 7:30 PM" at bounding box center [1027, 433] width 125 height 13
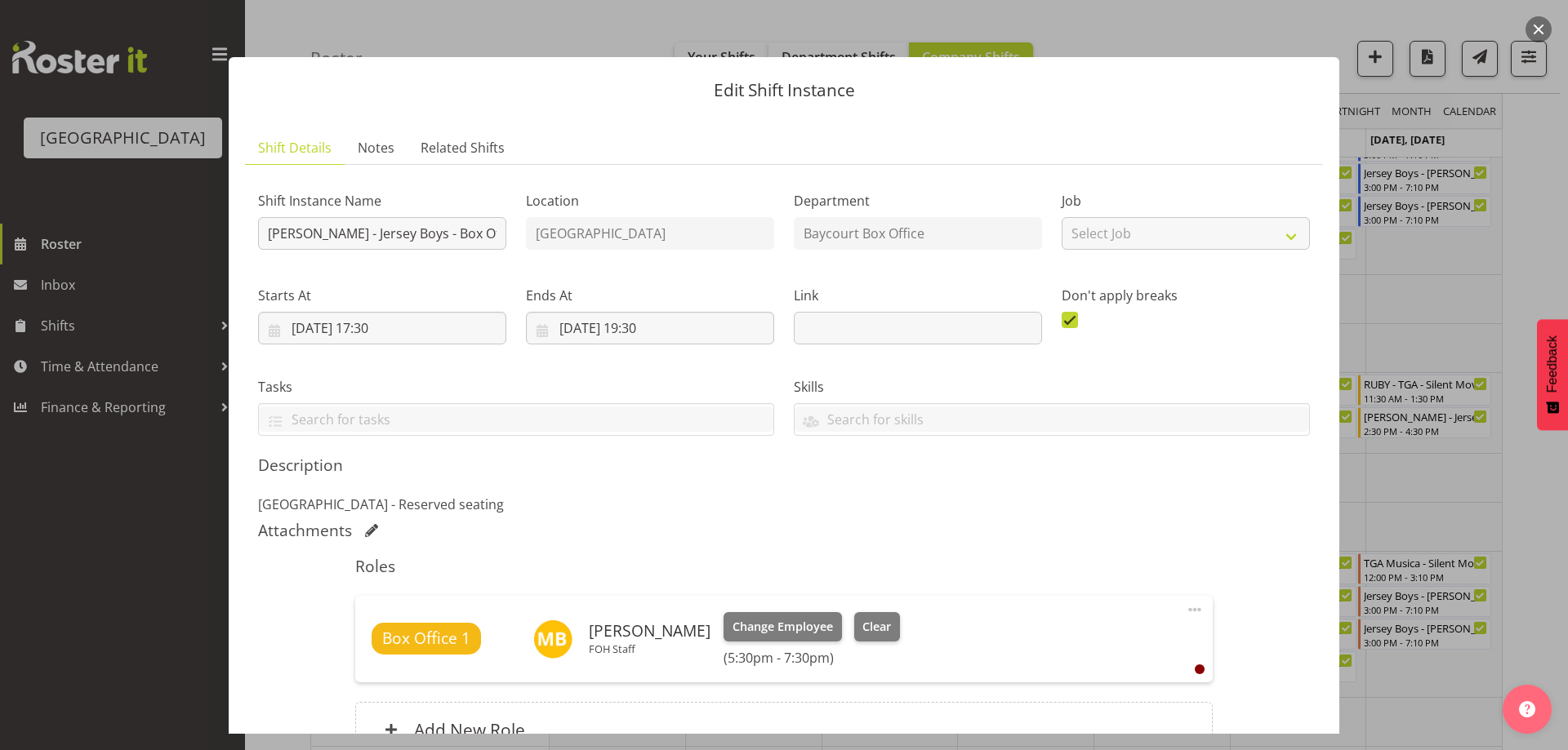
click at [740, 107] on header "Edit Shift Instance" at bounding box center [784, 86] width 1111 height 58
click at [771, 626] on span "Change Employee" at bounding box center [783, 627] width 101 height 18
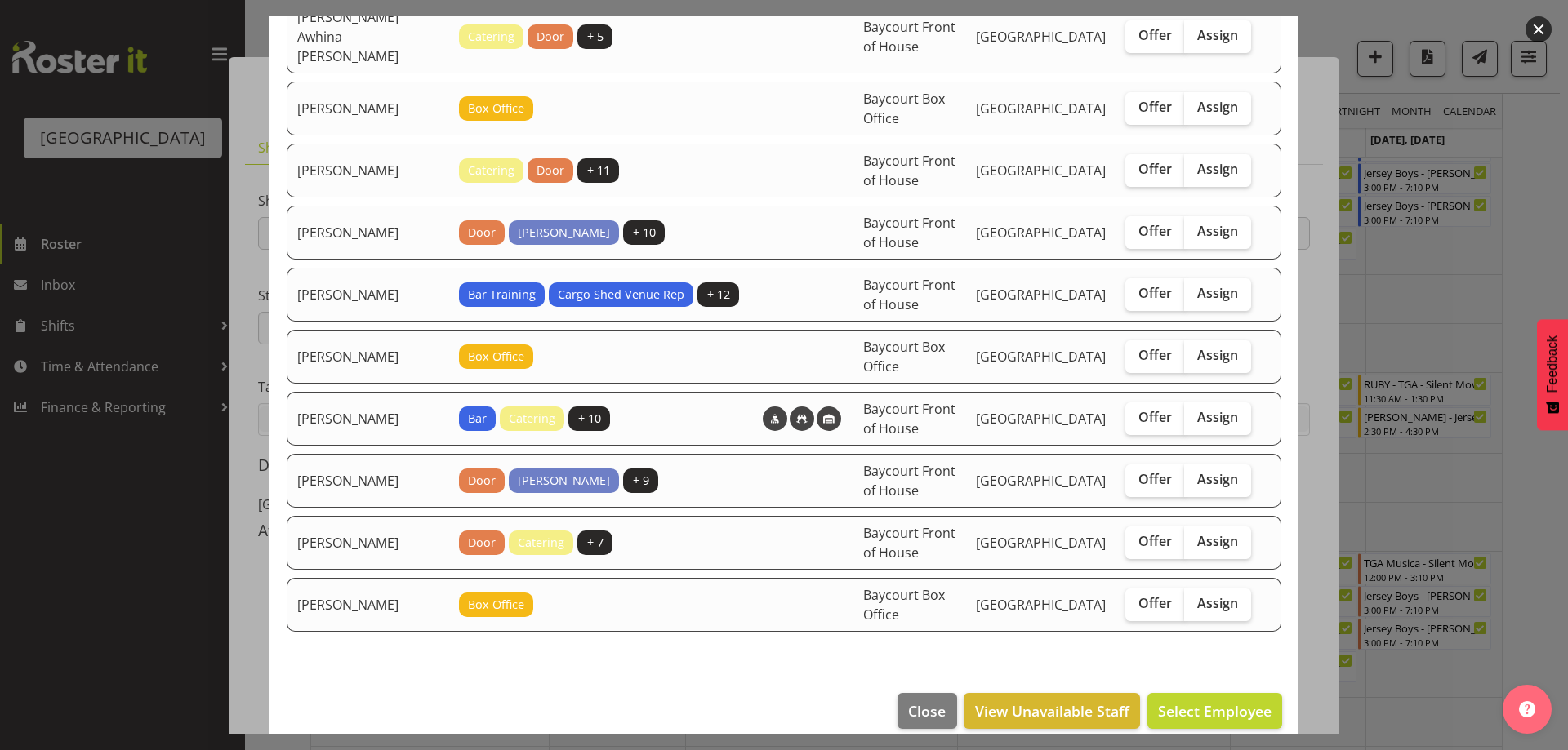
scroll to position [42, 0]
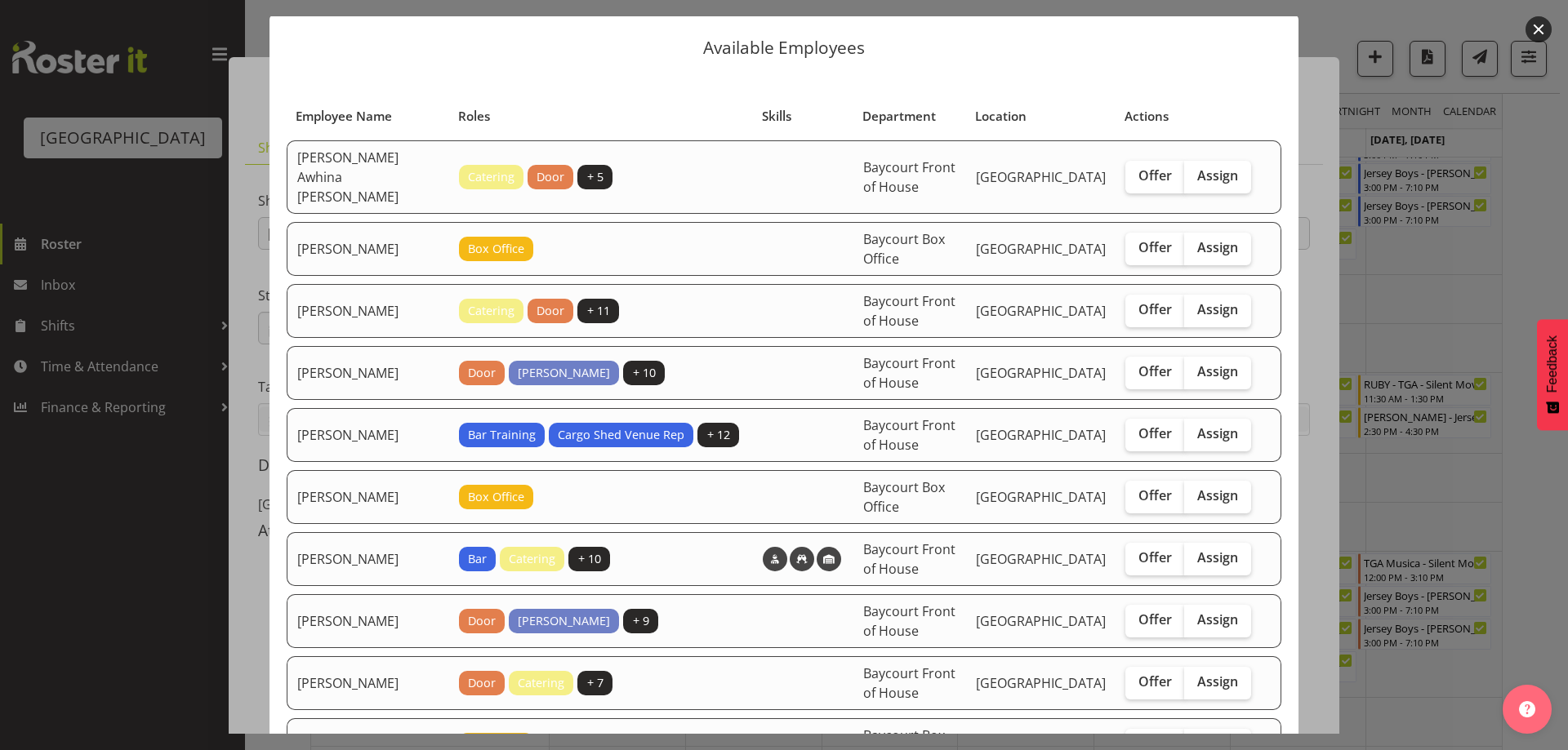
click at [614, 97] on table "Employee Name Roles Skills Department Location Actions [PERSON_NAME] Awhina [PE…" at bounding box center [783, 436] width 996 height 689
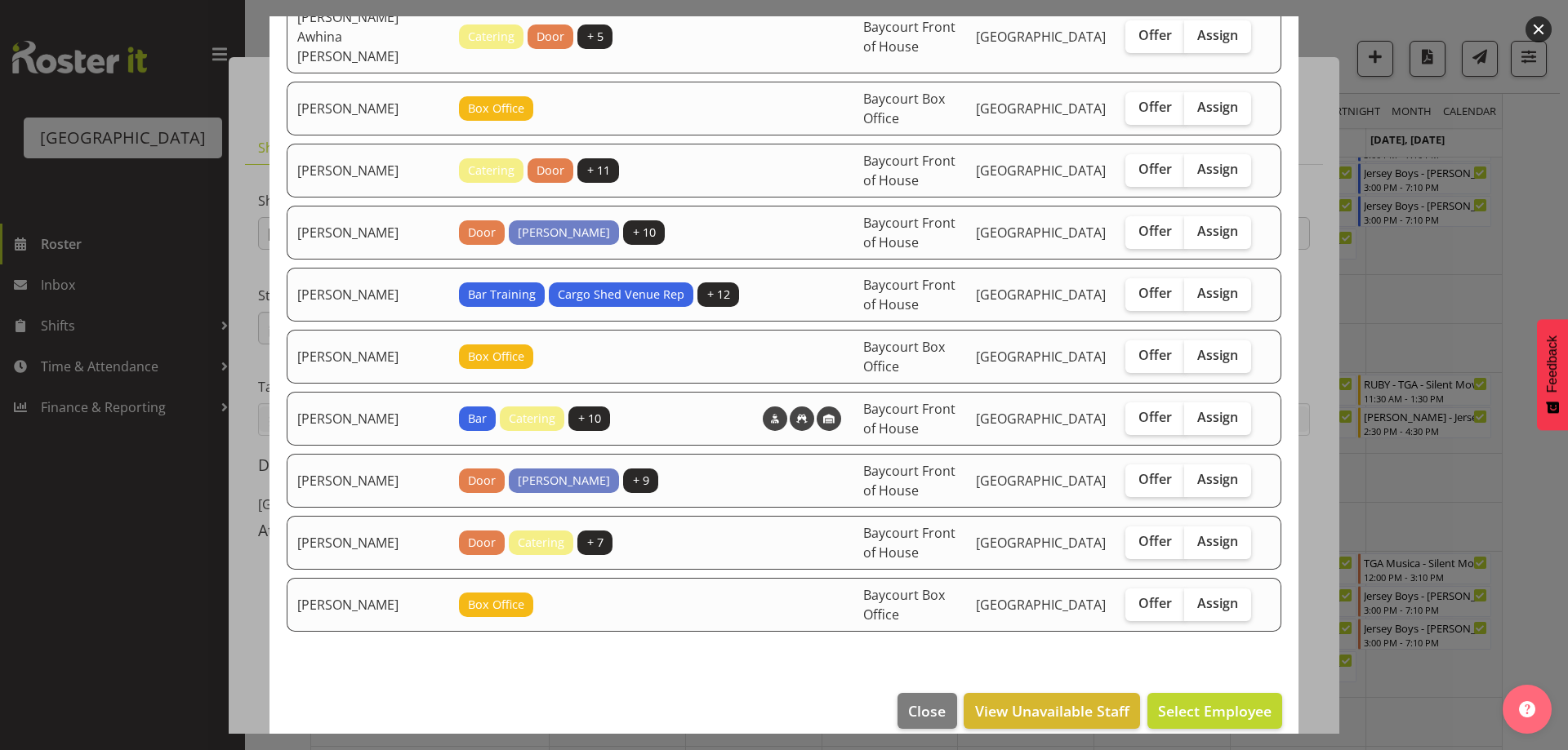
scroll to position [0, 0]
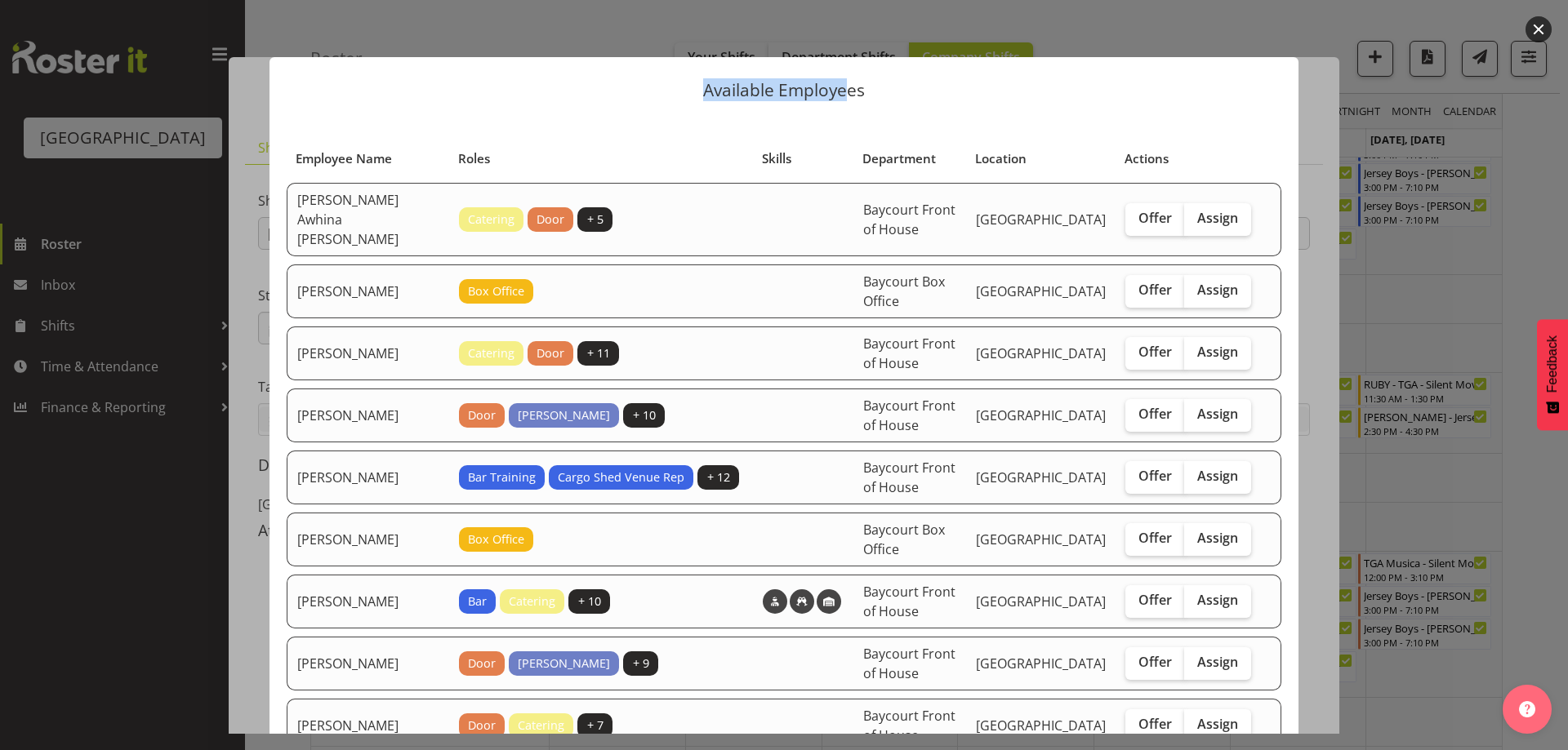
drag, startPoint x: 692, startPoint y: 90, endPoint x: 847, endPoint y: 89, distance: 155.0
click at [847, 89] on p "Available Employees" at bounding box center [783, 90] width 996 height 17
click at [865, 98] on p "Available Employees" at bounding box center [783, 90] width 996 height 17
click at [1142, 105] on header "Available Employees" at bounding box center [784, 86] width 1029 height 58
click at [1541, 27] on button "button" at bounding box center [1538, 30] width 26 height 26
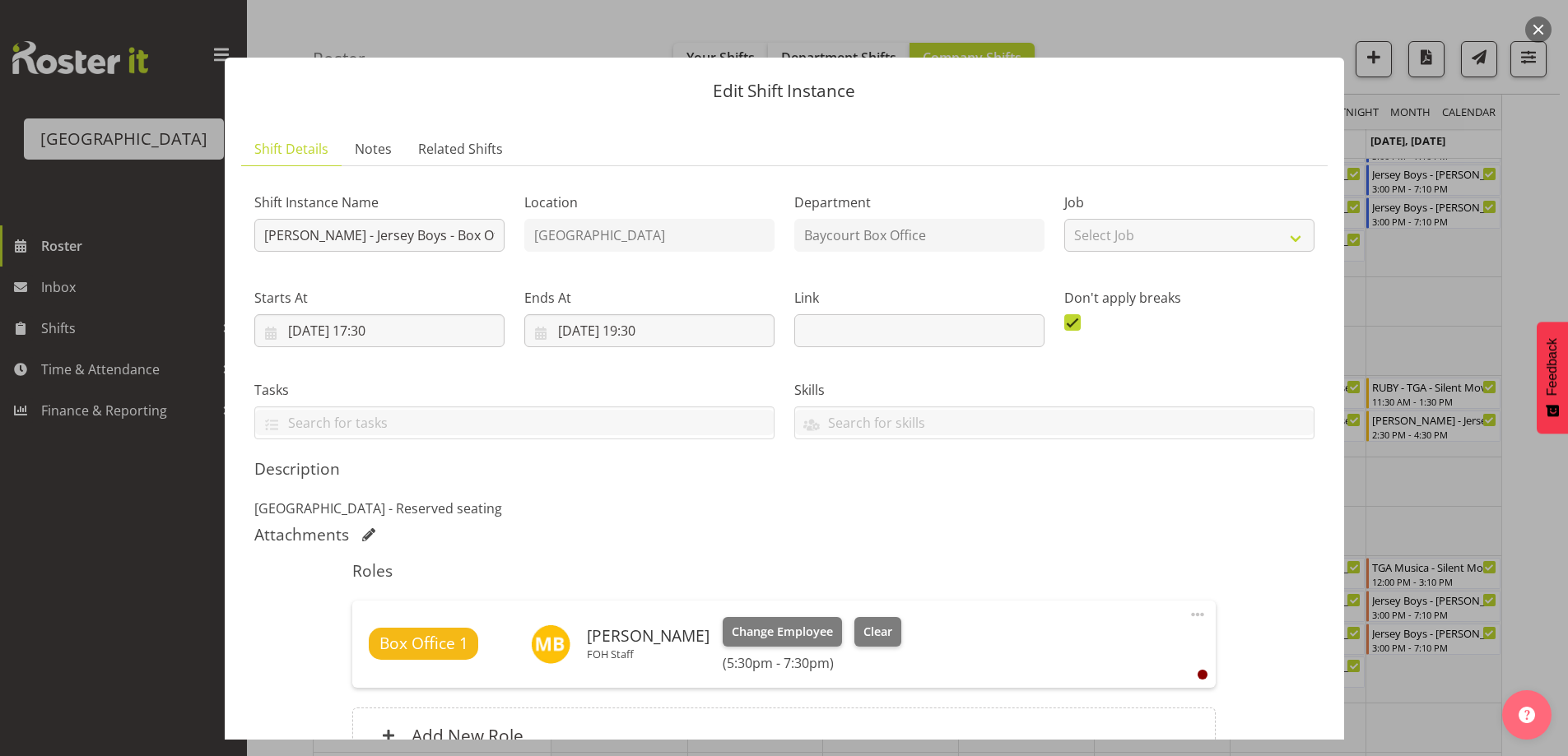
click at [1245, 94] on div "Edit Shift Instance Shift Details Notes Related Shifts Shift Instance Name [PER…" at bounding box center [784, 378] width 1152 height 723
click at [1273, 111] on header "Edit Shift Instance" at bounding box center [784, 87] width 1119 height 59
drag, startPoint x: 745, startPoint y: 90, endPoint x: 697, endPoint y: 97, distance: 48.5
click at [699, 96] on header "Edit Shift Instance" at bounding box center [784, 87] width 1119 height 59
click at [790, 111] on header "Edit Shift Instance" at bounding box center [784, 87] width 1119 height 59
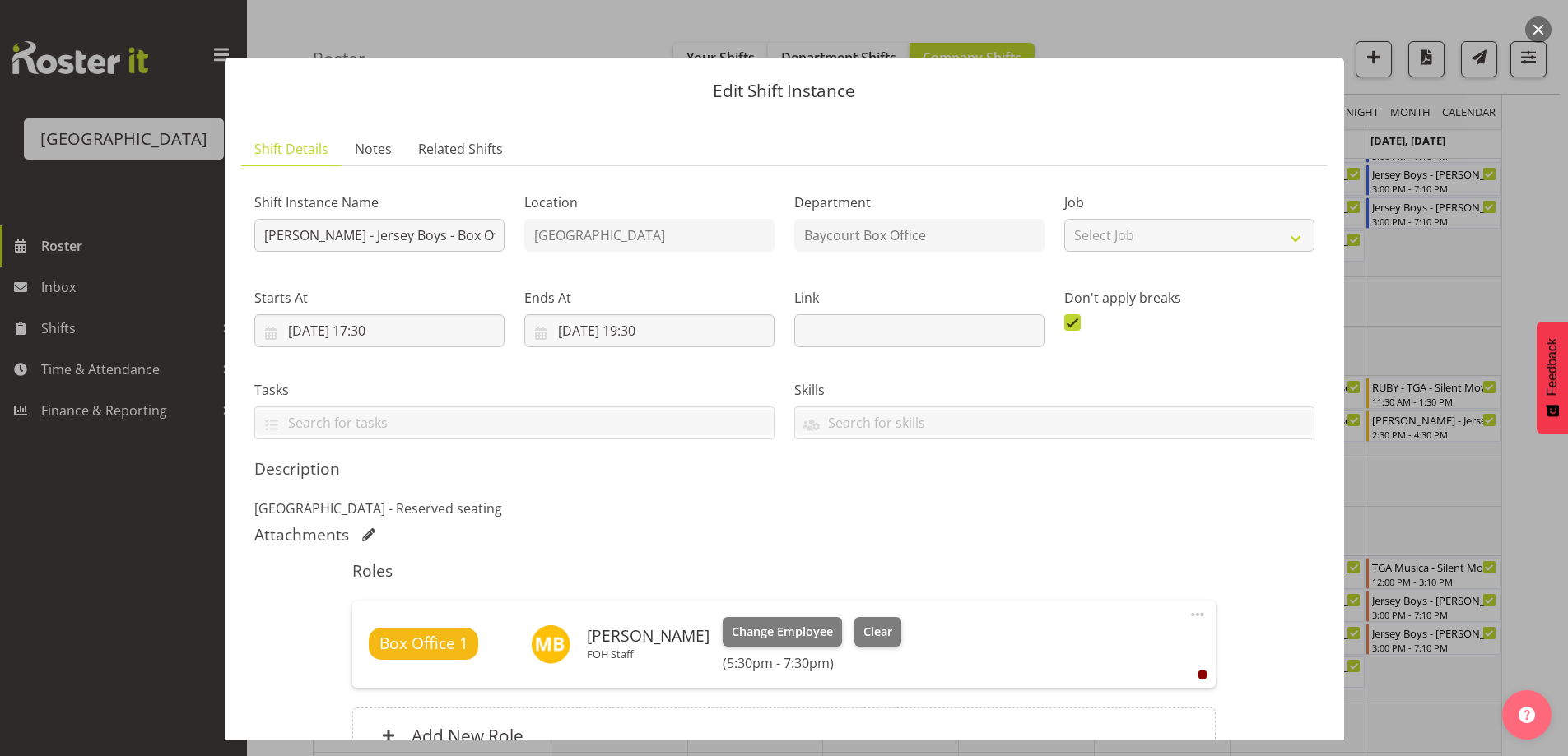
click at [1544, 29] on button "button" at bounding box center [1538, 30] width 26 height 26
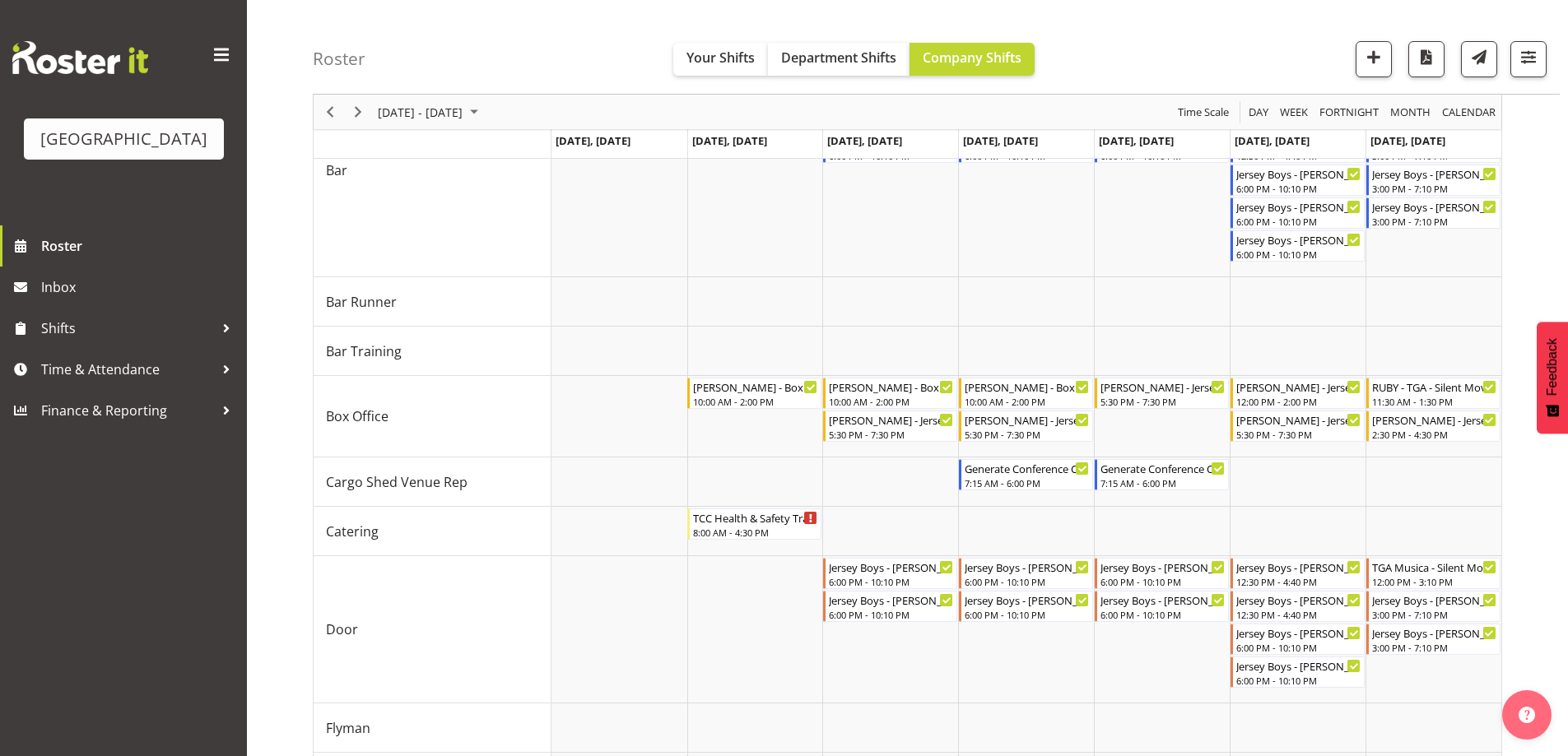
click at [1151, 46] on div "Roster Your Shifts Department Shifts Company Shifts All Locations [GEOGRAPHIC_D…" at bounding box center [935, 47] width 1247 height 94
click at [1143, 68] on div "Roster Your Shifts Department Shifts Company Shifts All Locations [GEOGRAPHIC_D…" at bounding box center [935, 47] width 1247 height 94
click at [1162, 70] on div "Roster Your Shifts Department Shifts Company Shifts All Locations [GEOGRAPHIC_D…" at bounding box center [935, 47] width 1247 height 94
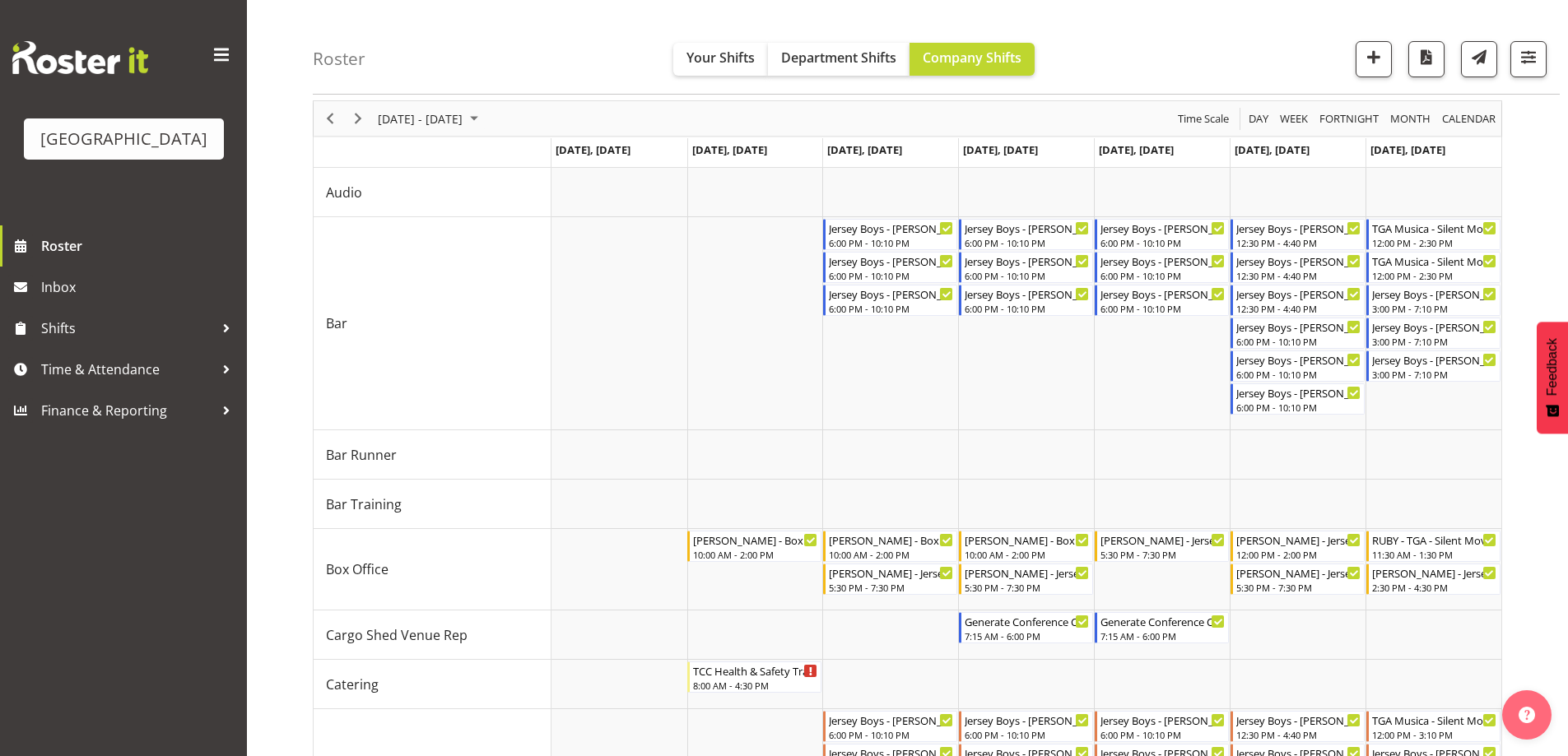
scroll to position [15, 0]
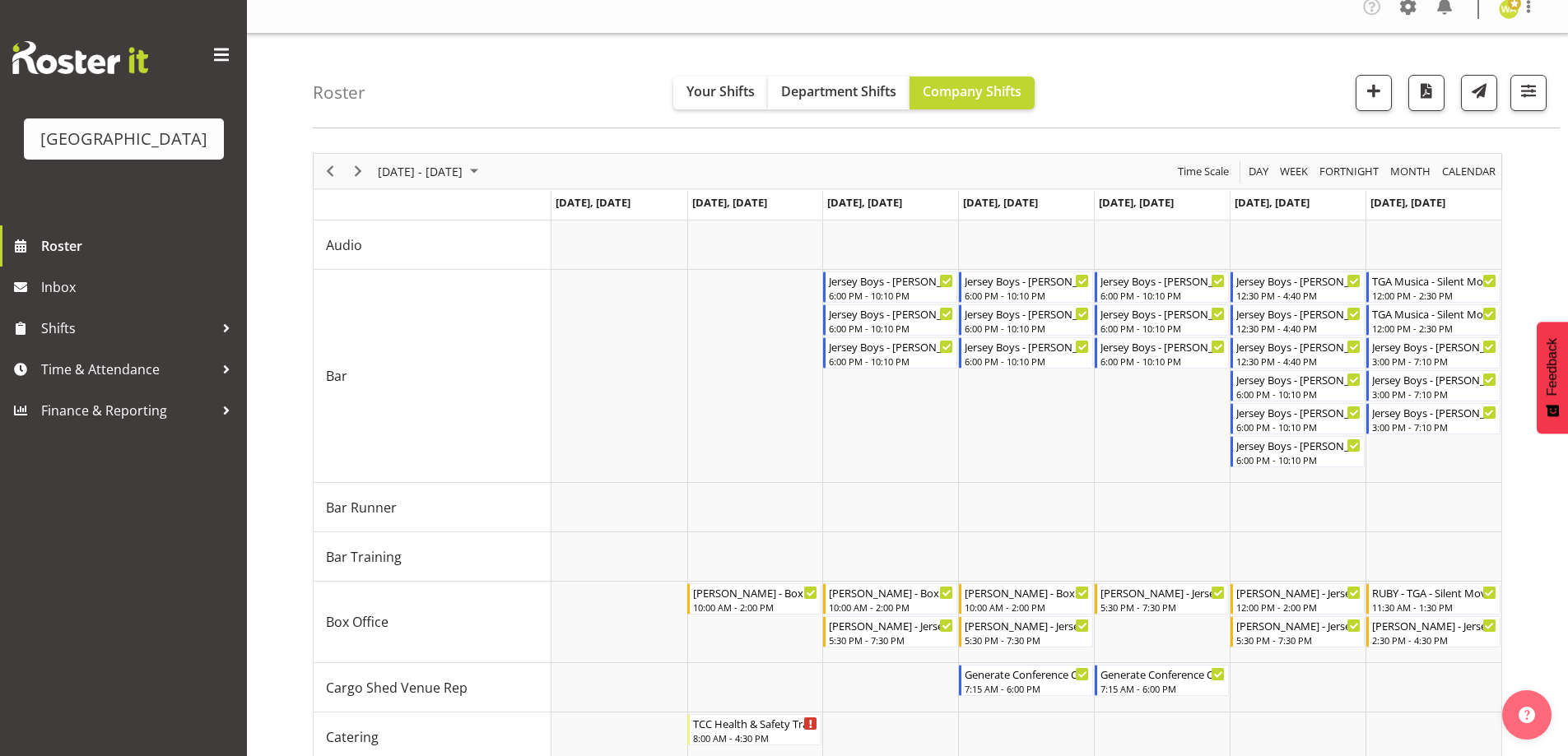
click at [1127, 97] on div "Roster Your Shifts Department Shifts Company Shifts All Locations [GEOGRAPHIC_D…" at bounding box center [935, 81] width 1247 height 94
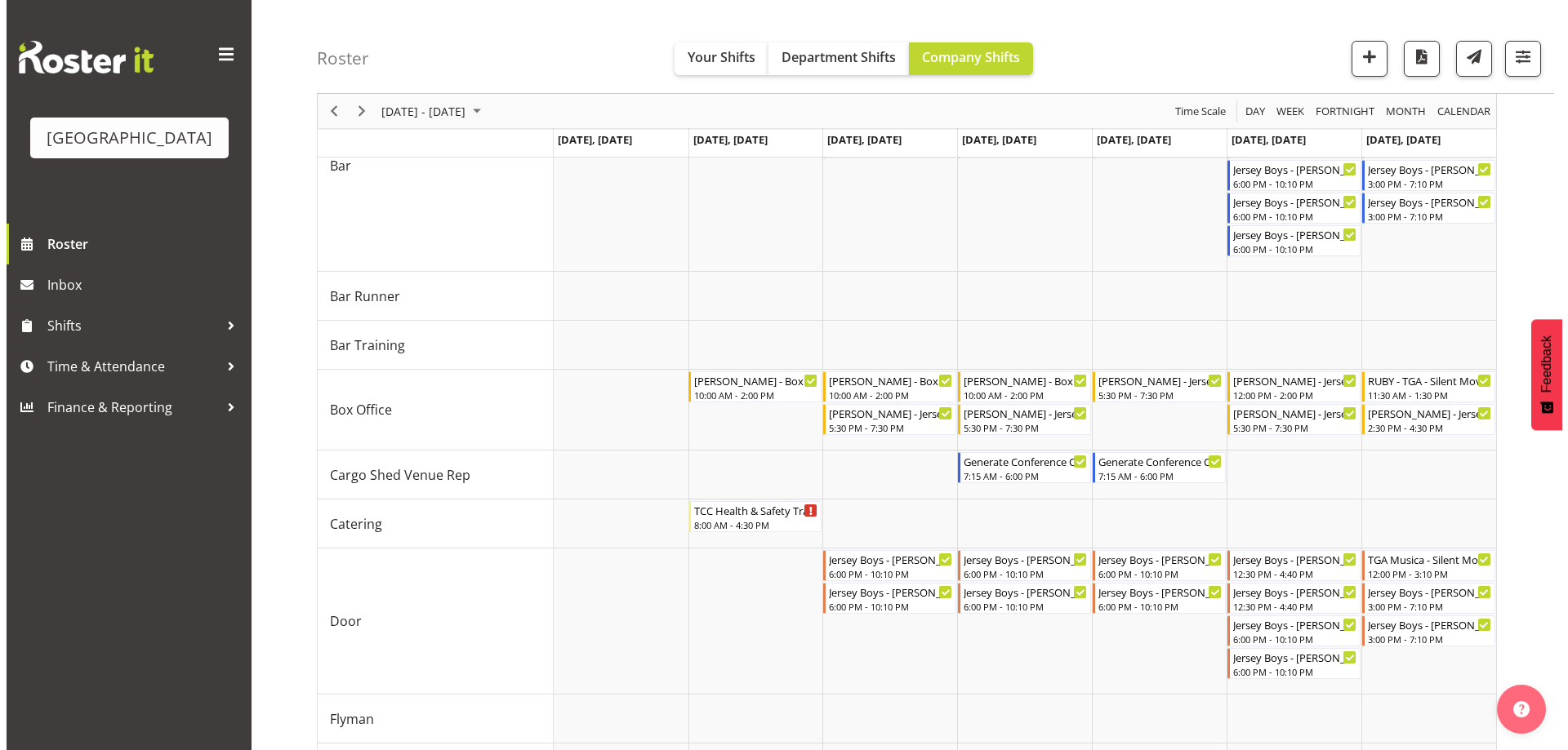
scroll to position [230, 0]
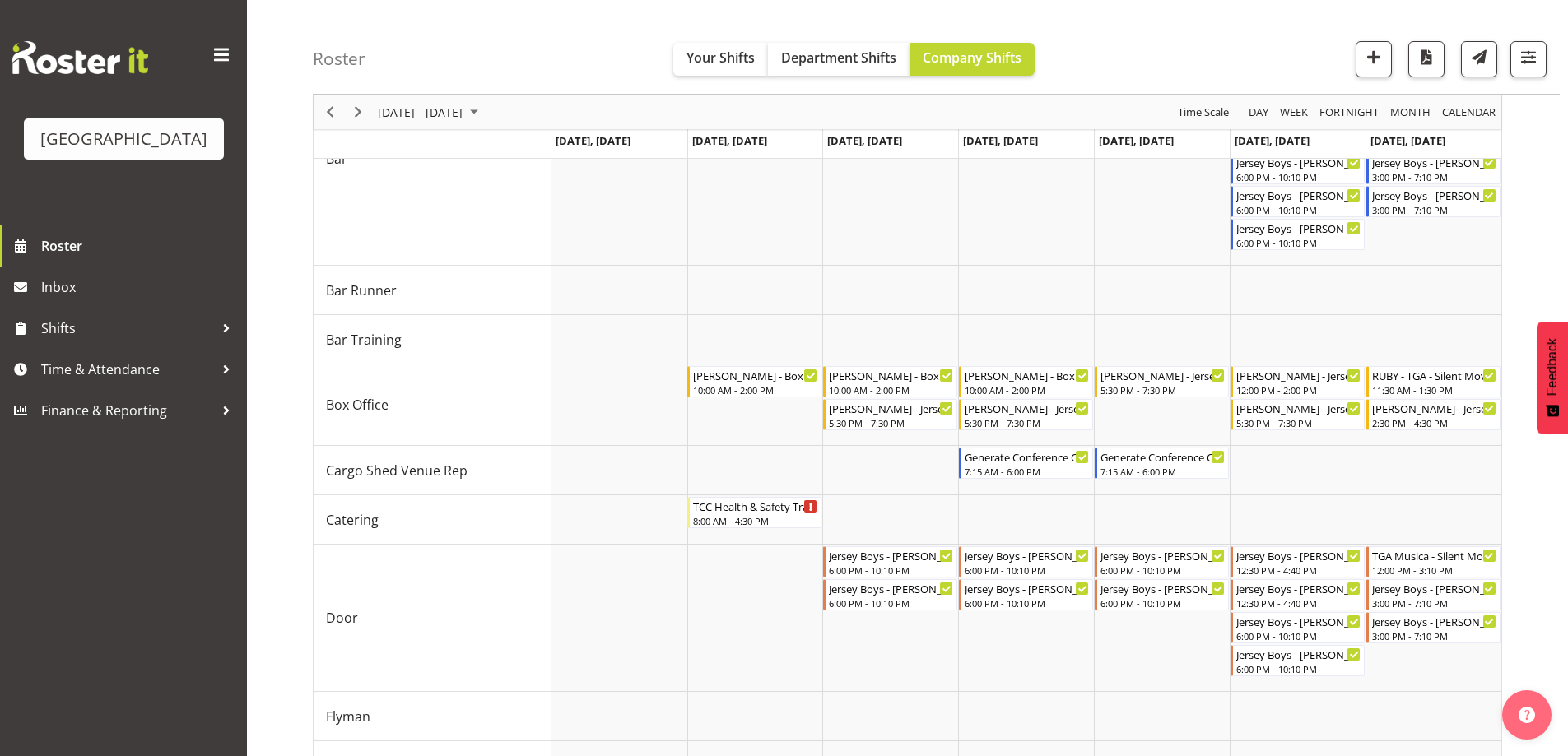
click at [1126, 54] on div "Roster Your Shifts Department Shifts Company Shifts All Locations [GEOGRAPHIC_D…" at bounding box center [935, 47] width 1247 height 94
click at [1017, 418] on div "5:30 PM - 7:30 PM" at bounding box center [1027, 422] width 125 height 13
click at [0, 0] on div at bounding box center [0, 0] width 0 height 0
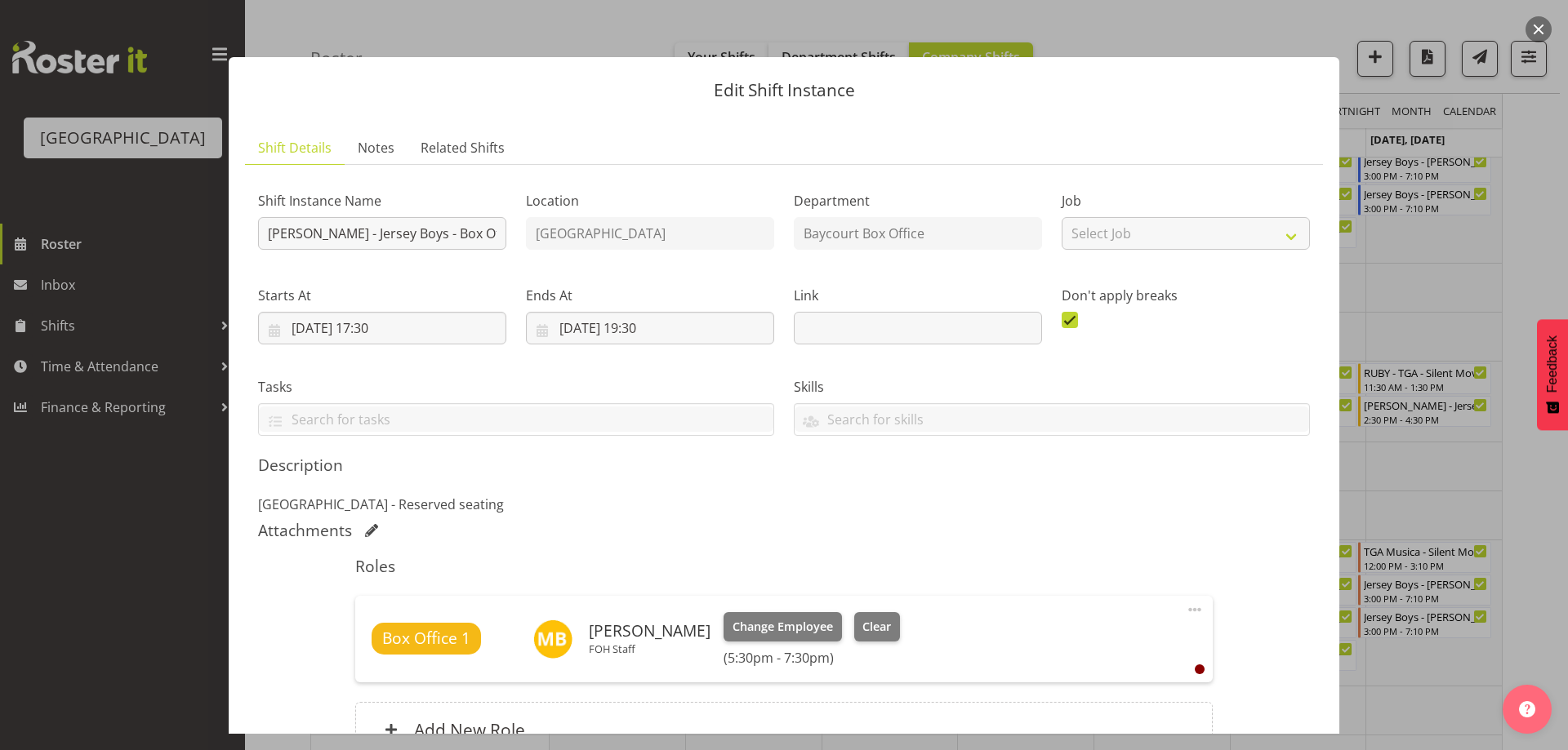
click at [944, 102] on header "Edit Shift Instance" at bounding box center [784, 86] width 1111 height 58
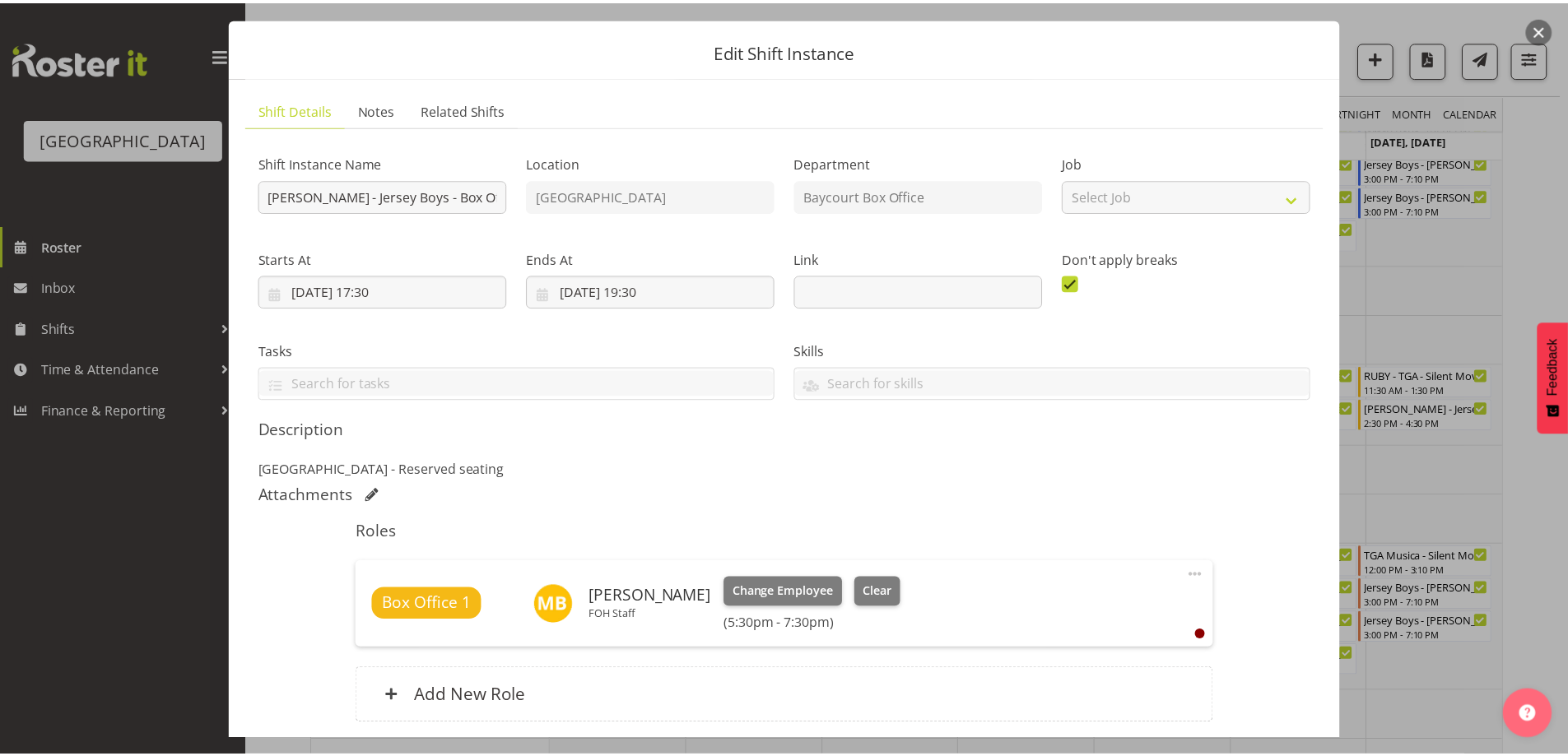
scroll to position [0, 0]
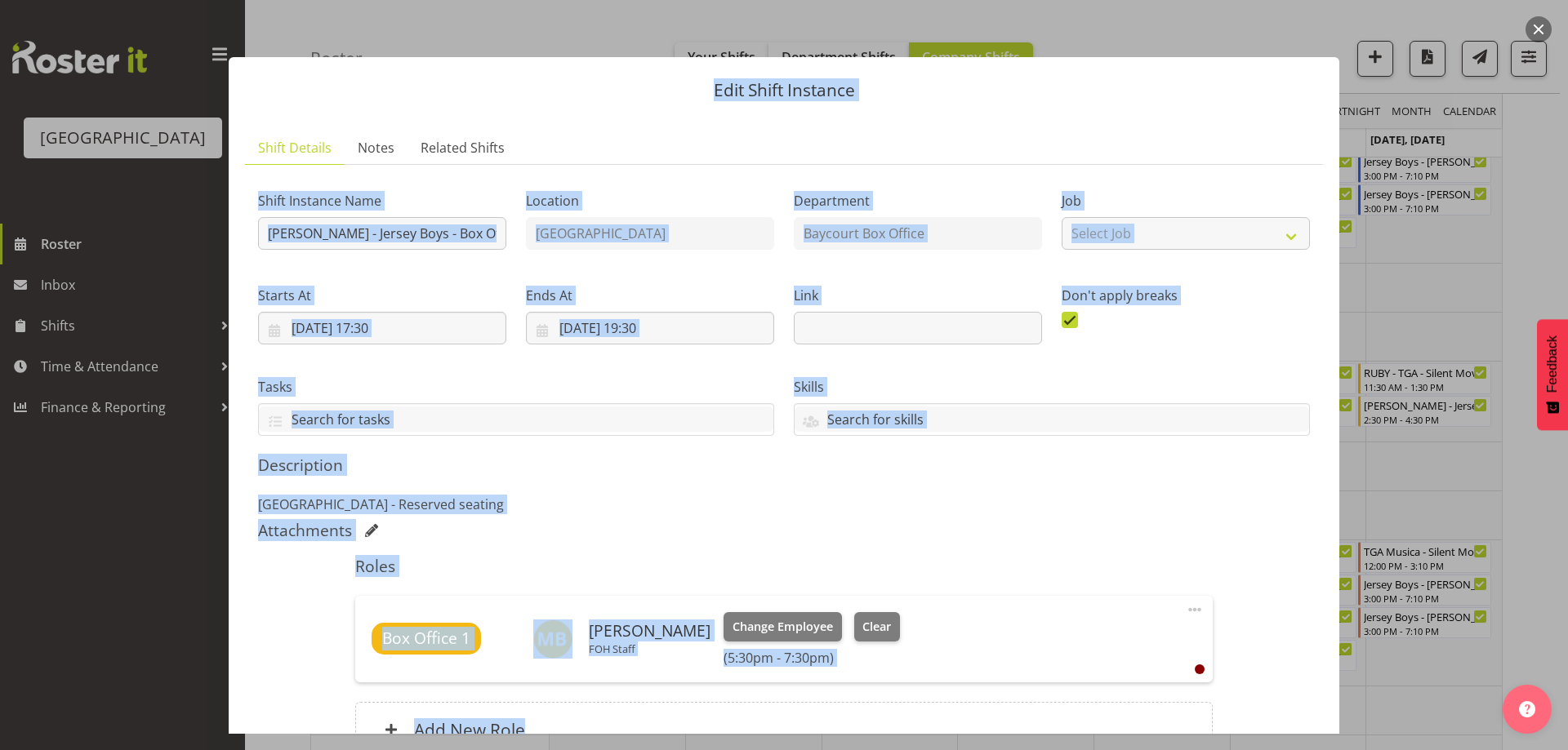
click at [1550, 24] on div "Edit Shift Instance Shift Details Notes Related Shifts Shift Instance Name [PER…" at bounding box center [784, 375] width 1568 height 750
click at [1537, 31] on button "button" at bounding box center [1538, 30] width 26 height 26
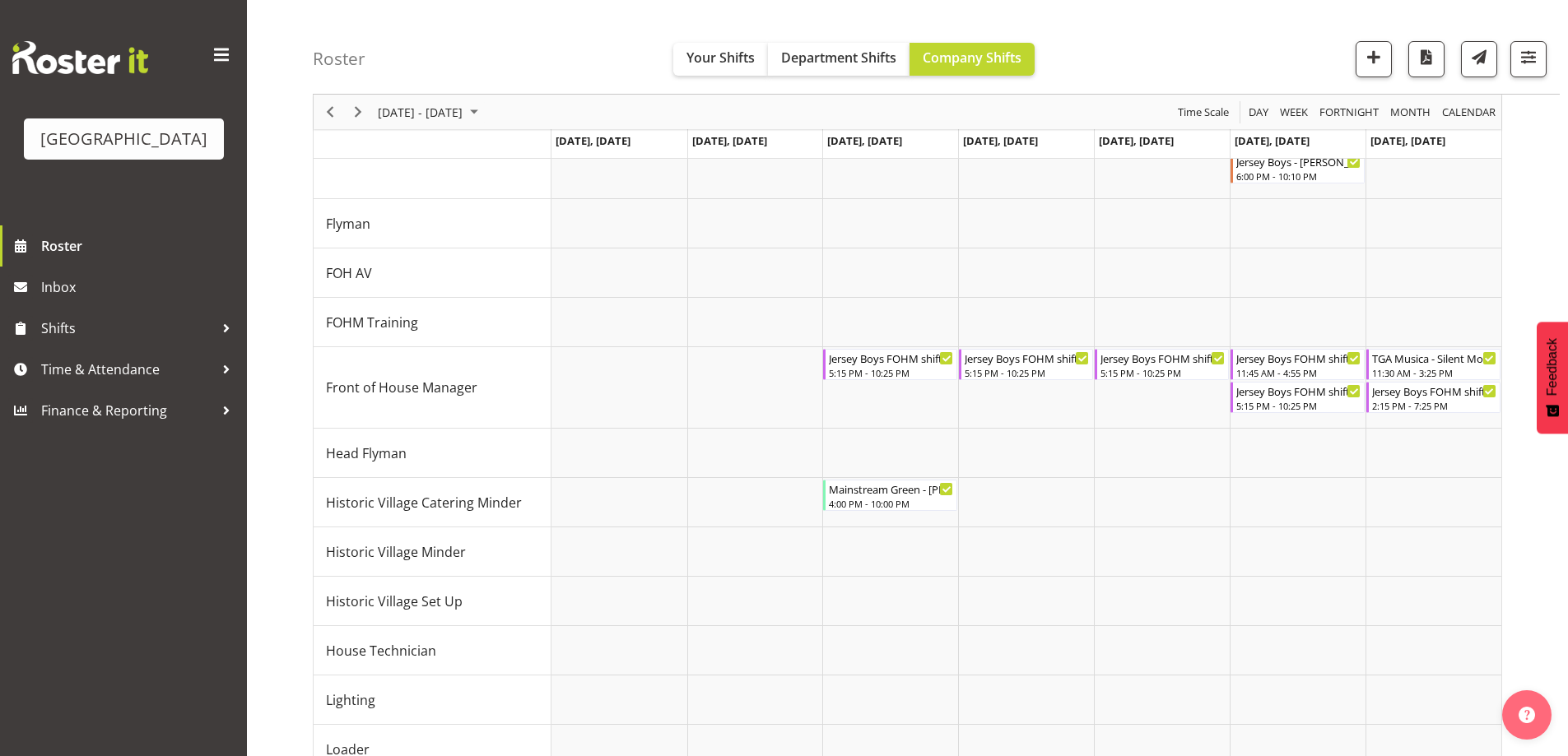
scroll to position [726, 0]
click at [1018, 365] on div "5:15 PM - 10:25 PM" at bounding box center [1027, 370] width 125 height 13
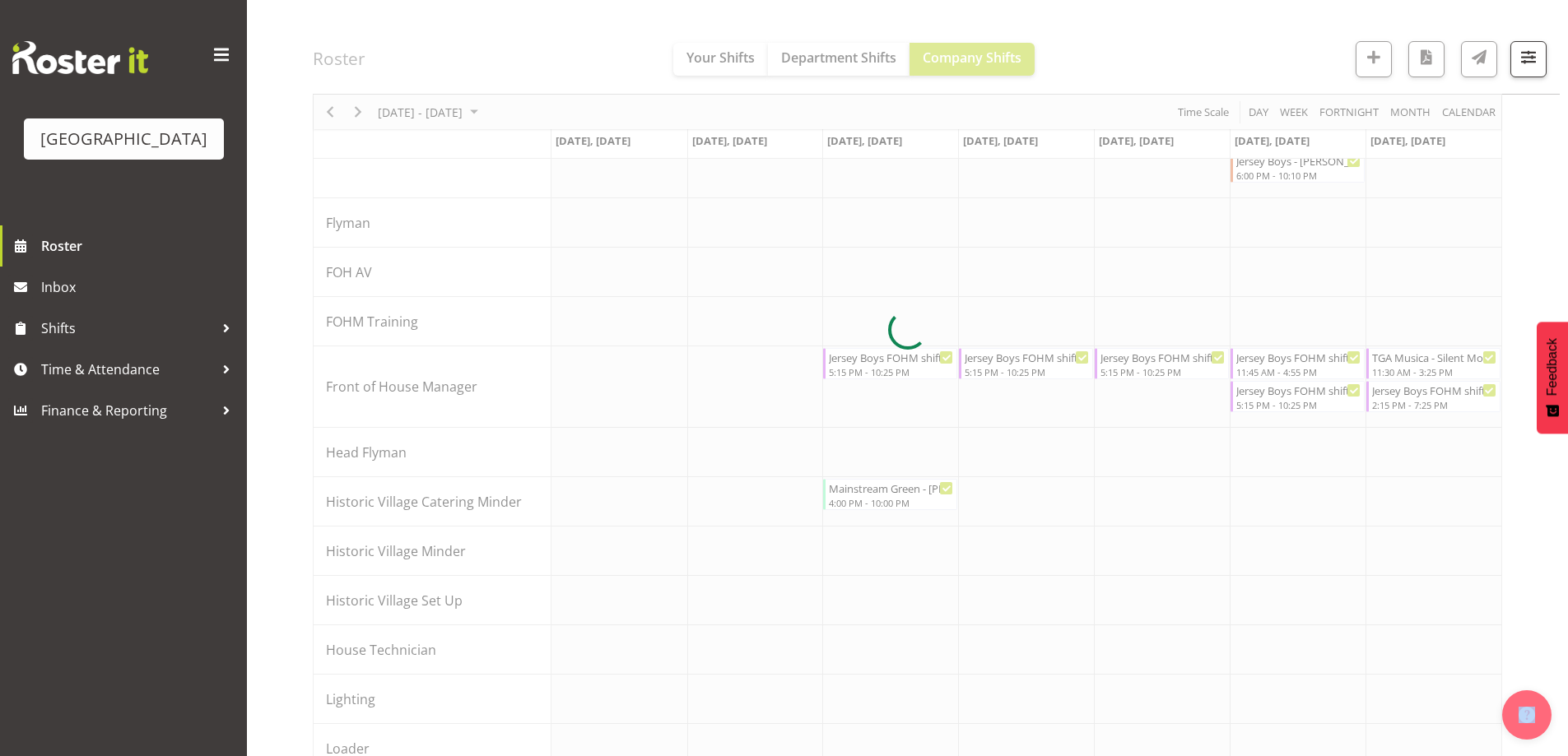
click at [1018, 365] on div at bounding box center [906, 329] width 1189 height 1776
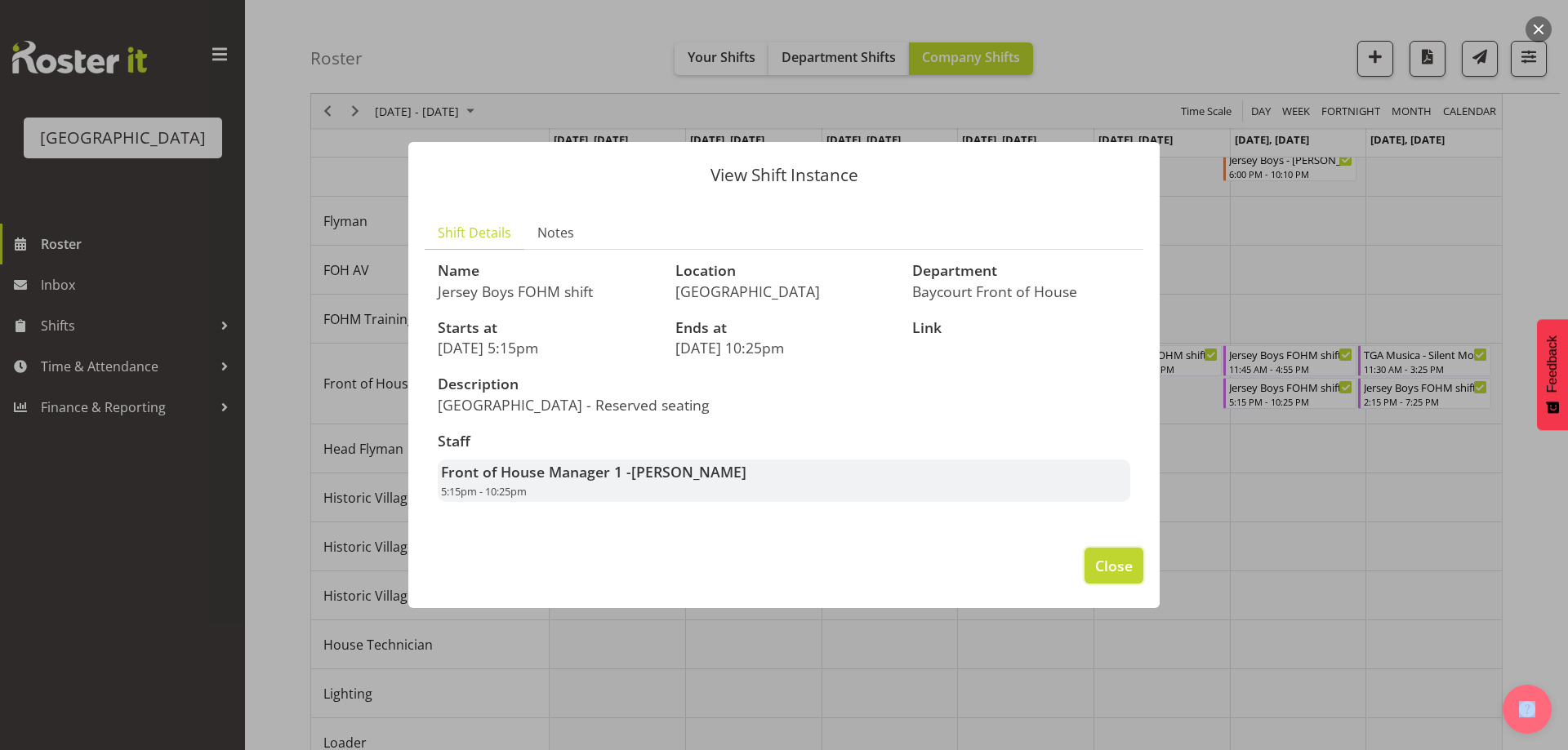
click at [1122, 573] on span "Close" at bounding box center [1114, 565] width 38 height 22
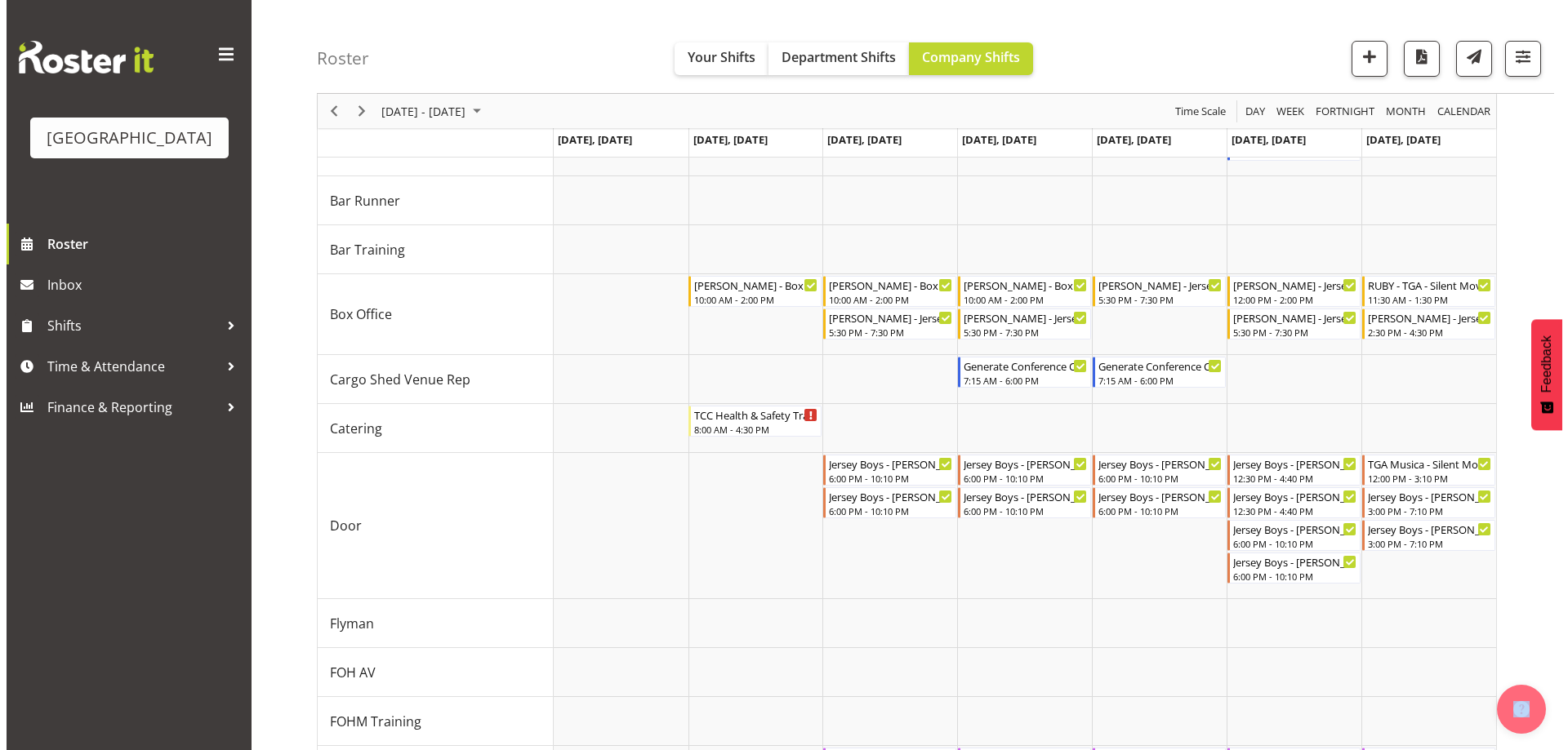
scroll to position [312, 0]
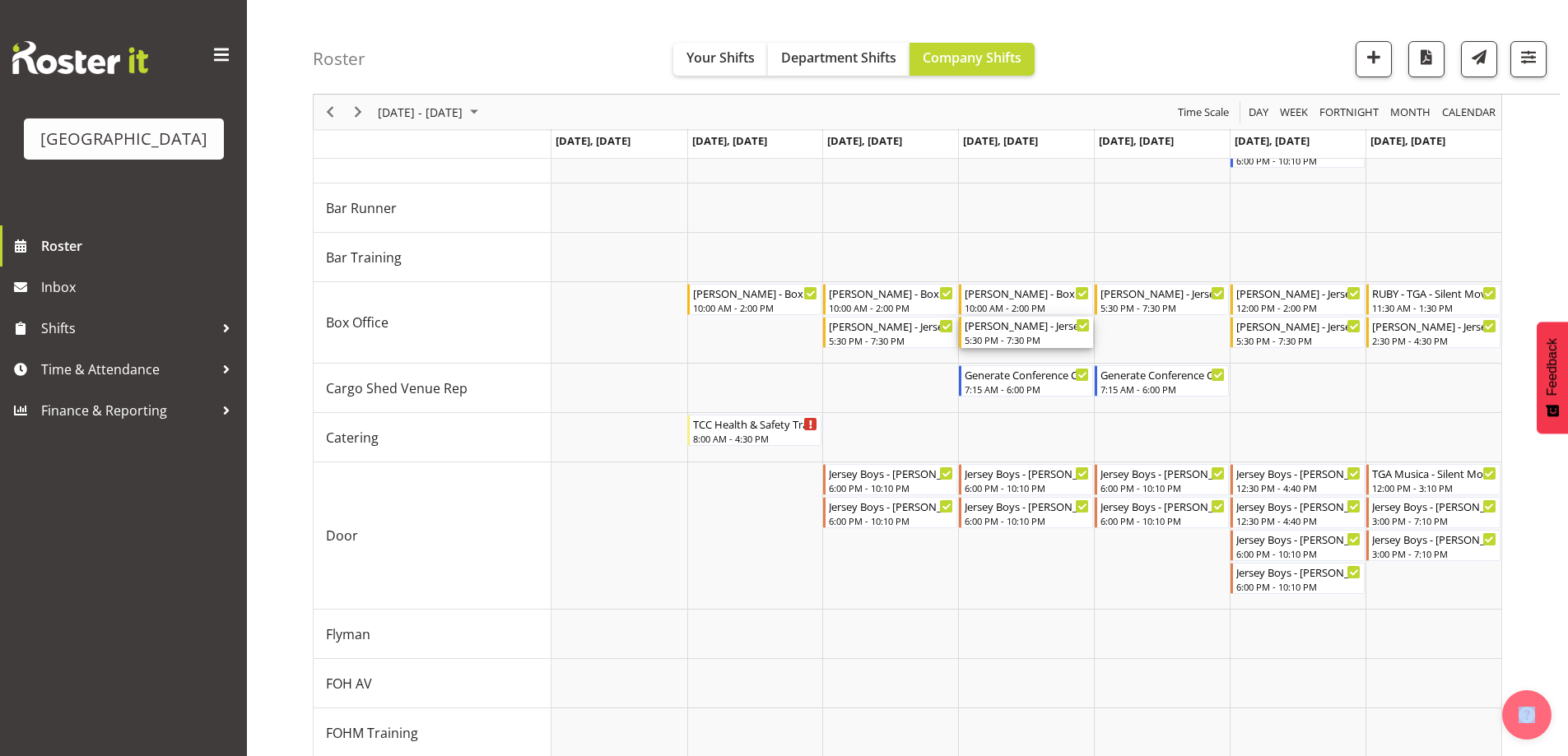
click at [1035, 332] on div "[PERSON_NAME] - Jersey Boys - Box Office - [PERSON_NAME]" at bounding box center [1027, 324] width 125 height 17
click at [0, 0] on div at bounding box center [0, 0] width 0 height 0
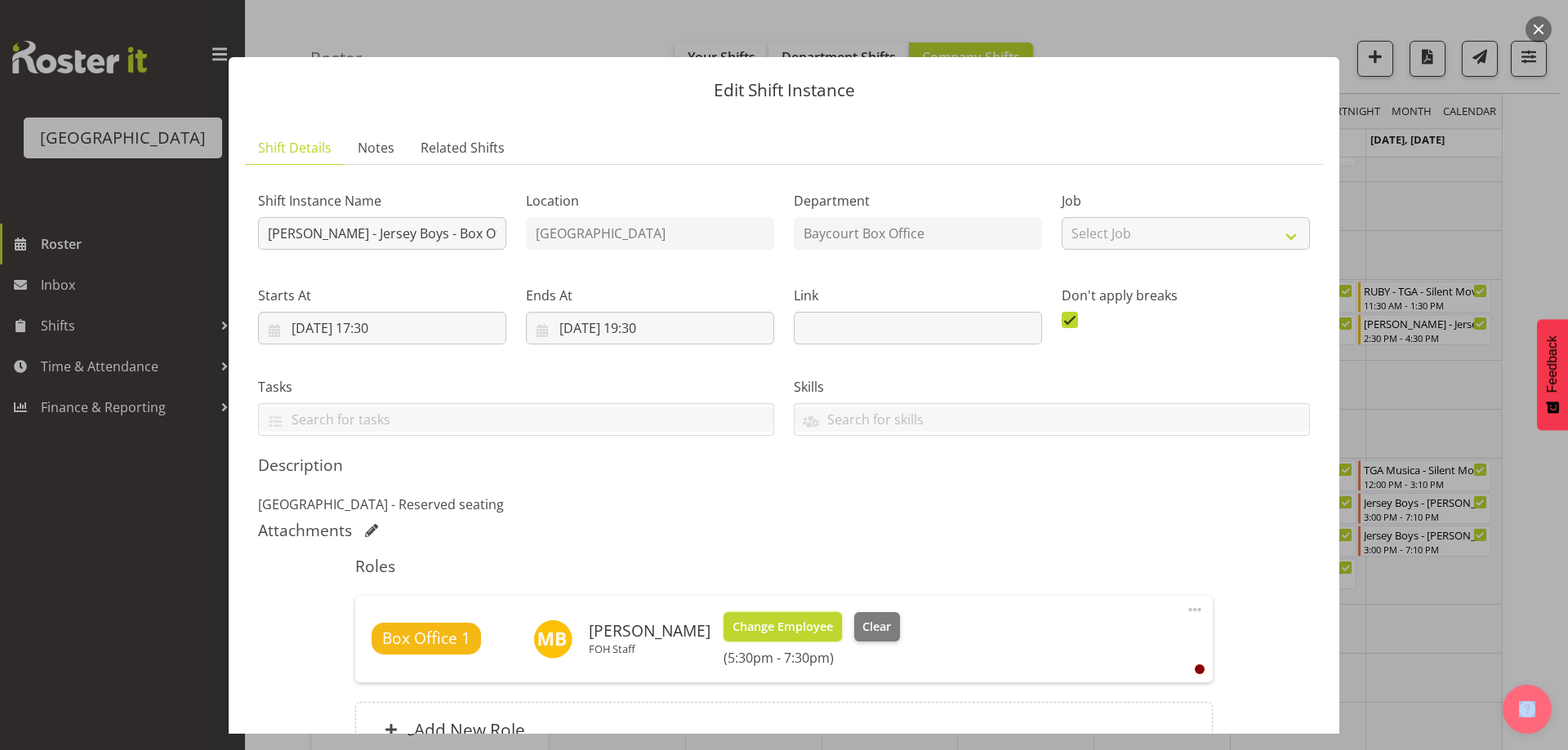
click at [775, 622] on span "Change Employee" at bounding box center [783, 627] width 101 height 18
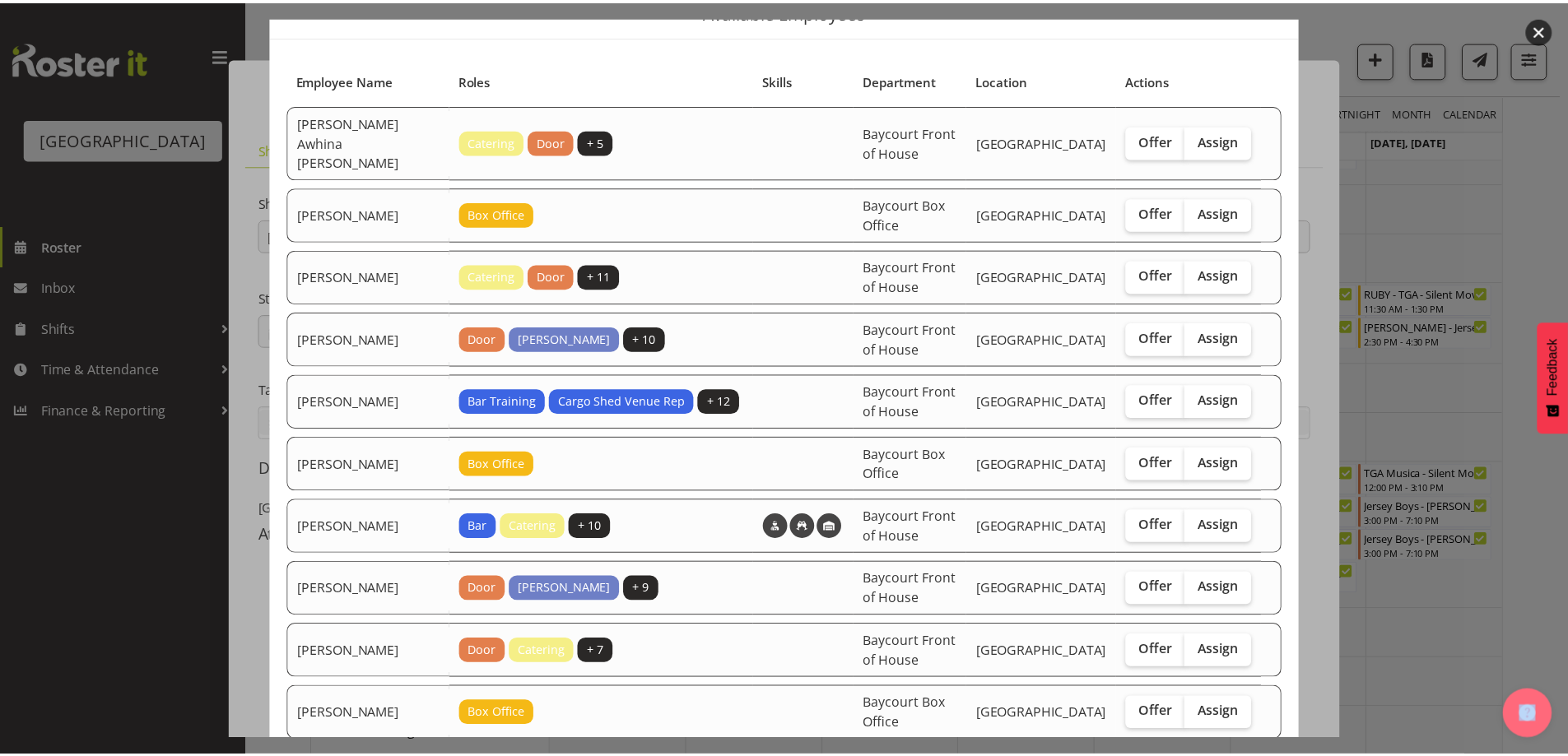
scroll to position [164, 0]
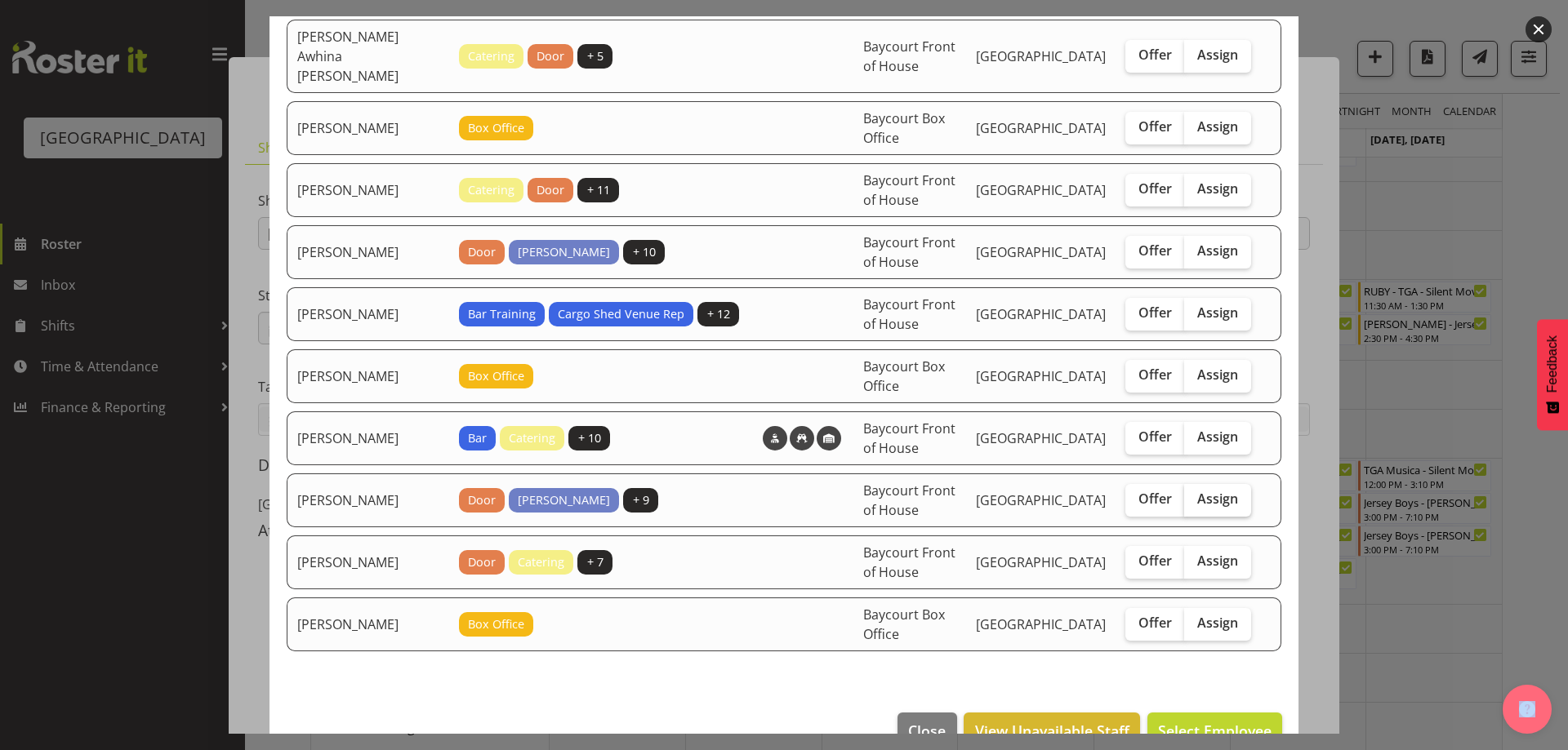
click at [1203, 490] on span "Assign" at bounding box center [1217, 498] width 40 height 17
click at [1195, 493] on input "Assign" at bounding box center [1189, 498] width 11 height 11
checkbox input "true"
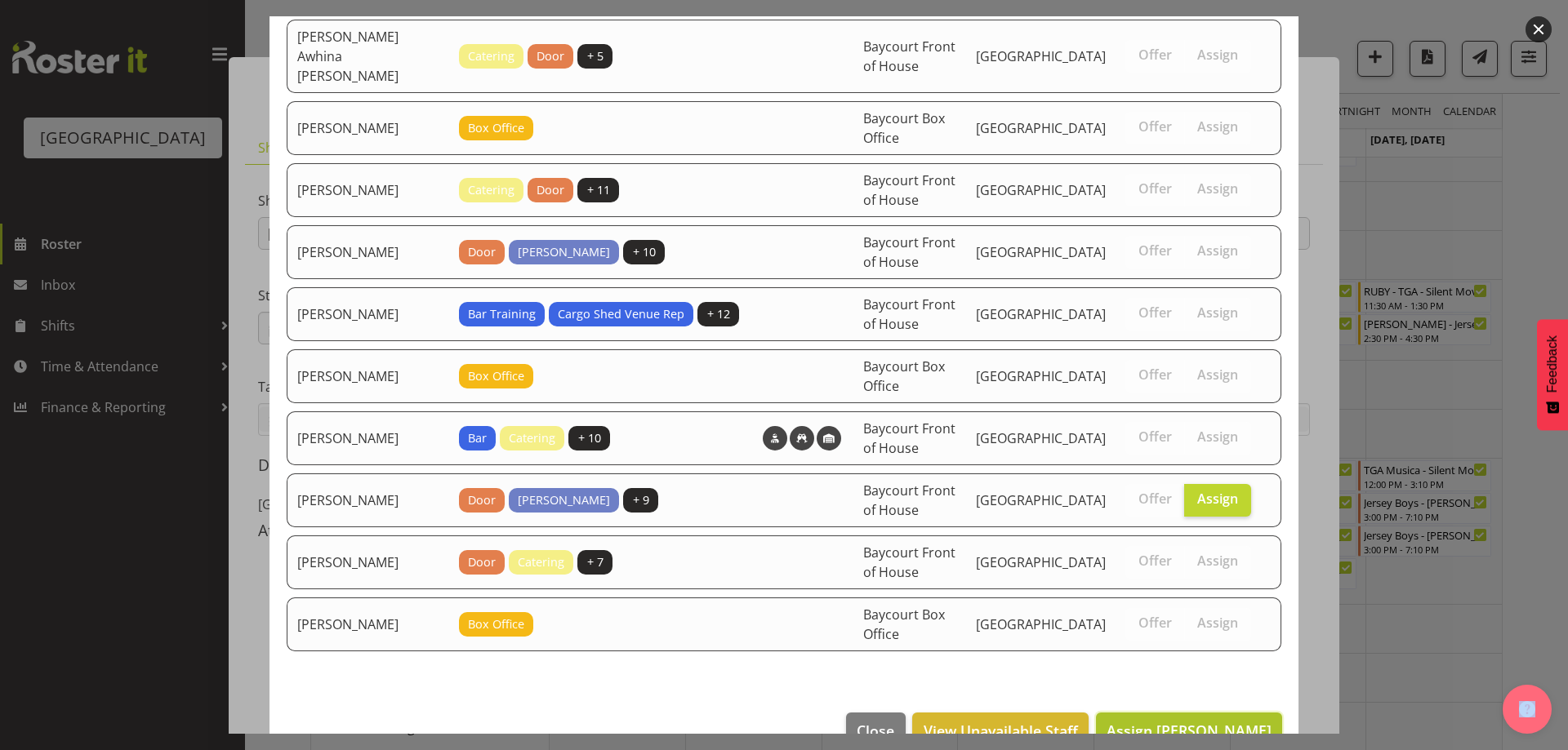
click at [1221, 720] on span "Assign [PERSON_NAME]" at bounding box center [1189, 730] width 165 height 20
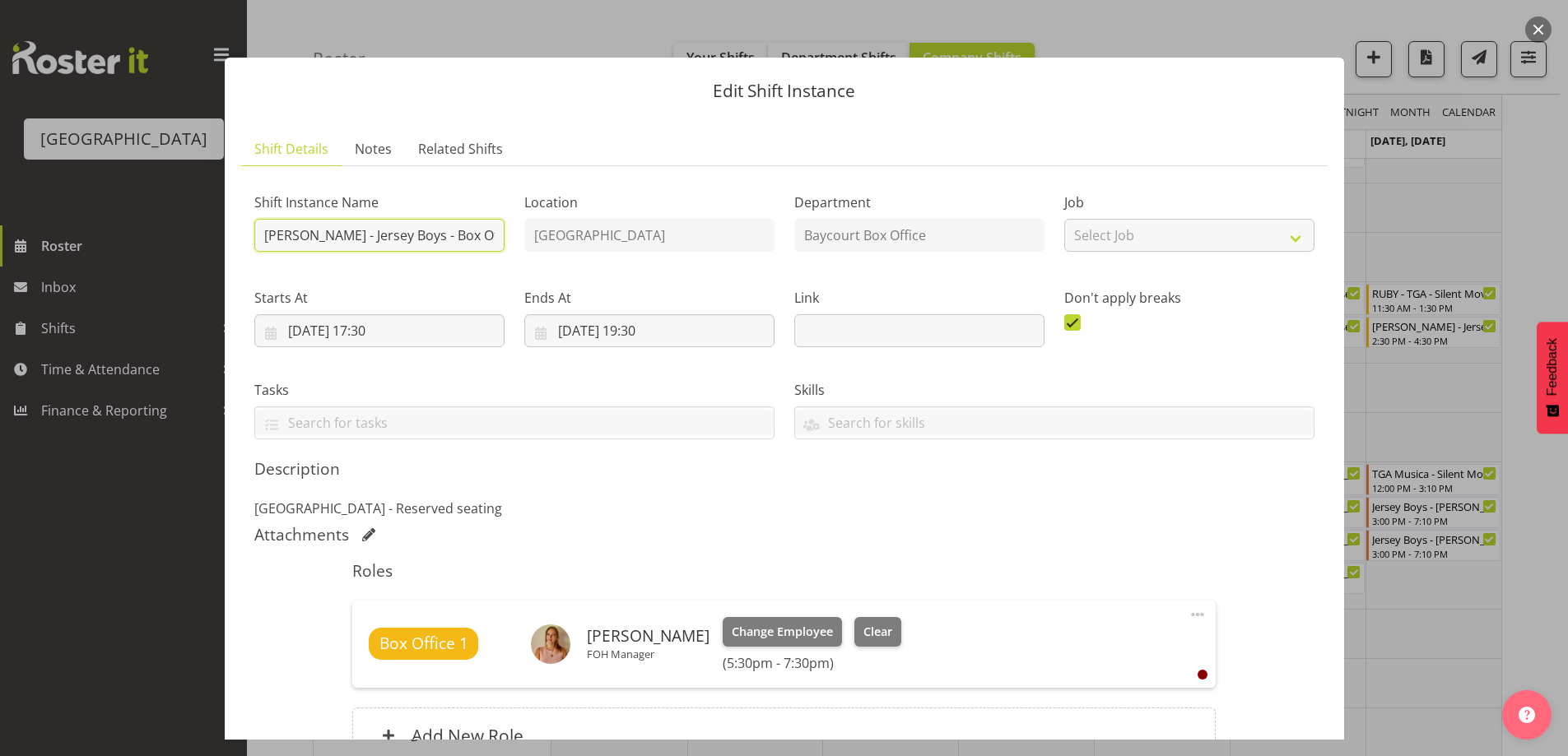
drag, startPoint x: 295, startPoint y: 238, endPoint x: 248, endPoint y: 238, distance: 47.0
click at [248, 238] on div "Shift Instance Name [PERSON_NAME] - Jersey Boys - Box Office" at bounding box center [379, 217] width 270 height 95
type input "[PERSON_NAME] - Jersey Boys - Box Office"
click at [1041, 507] on p "[GEOGRAPHIC_DATA] - Reserved seating" at bounding box center [784, 508] width 1060 height 20
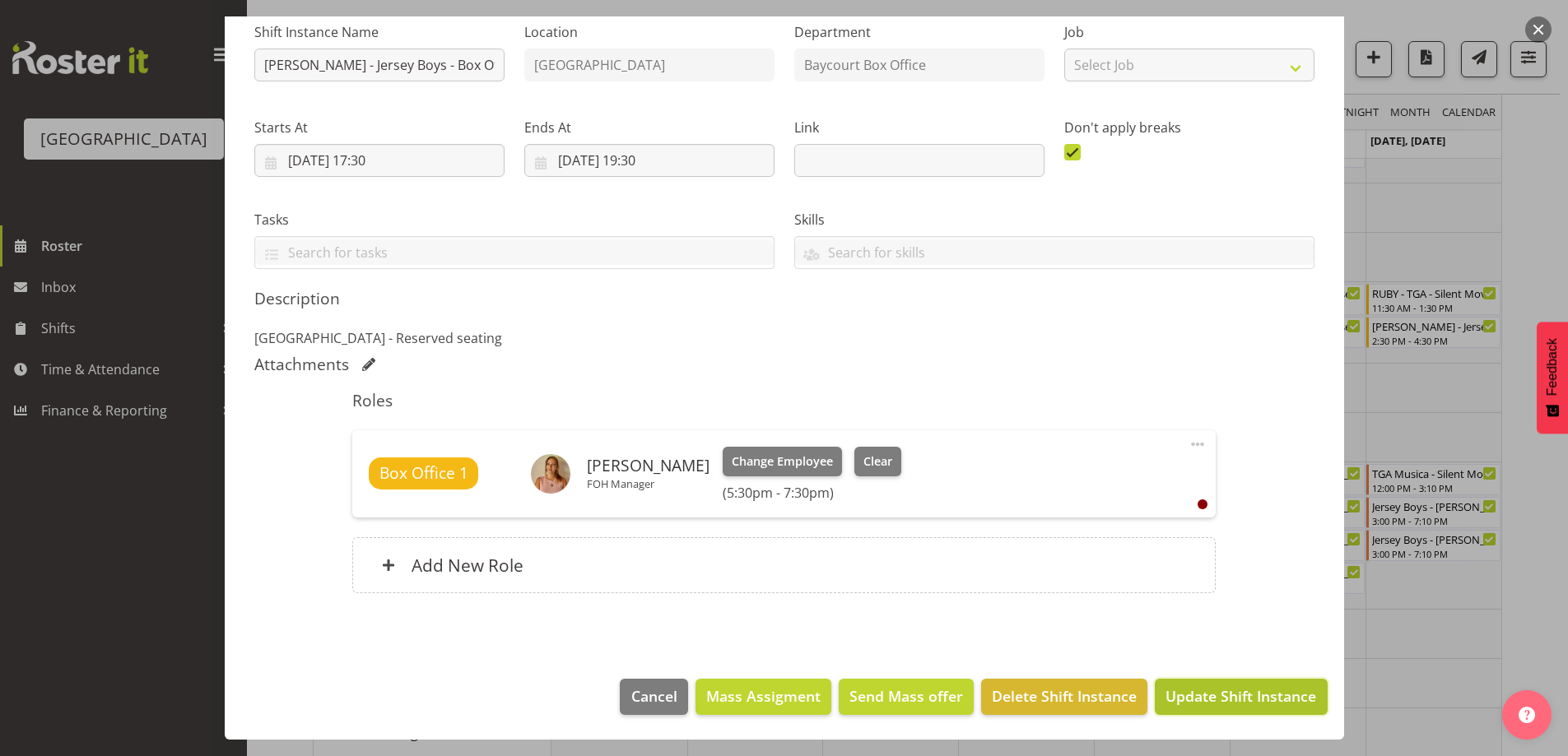
click at [1202, 689] on span "Update Shift Instance" at bounding box center [1240, 696] width 150 height 22
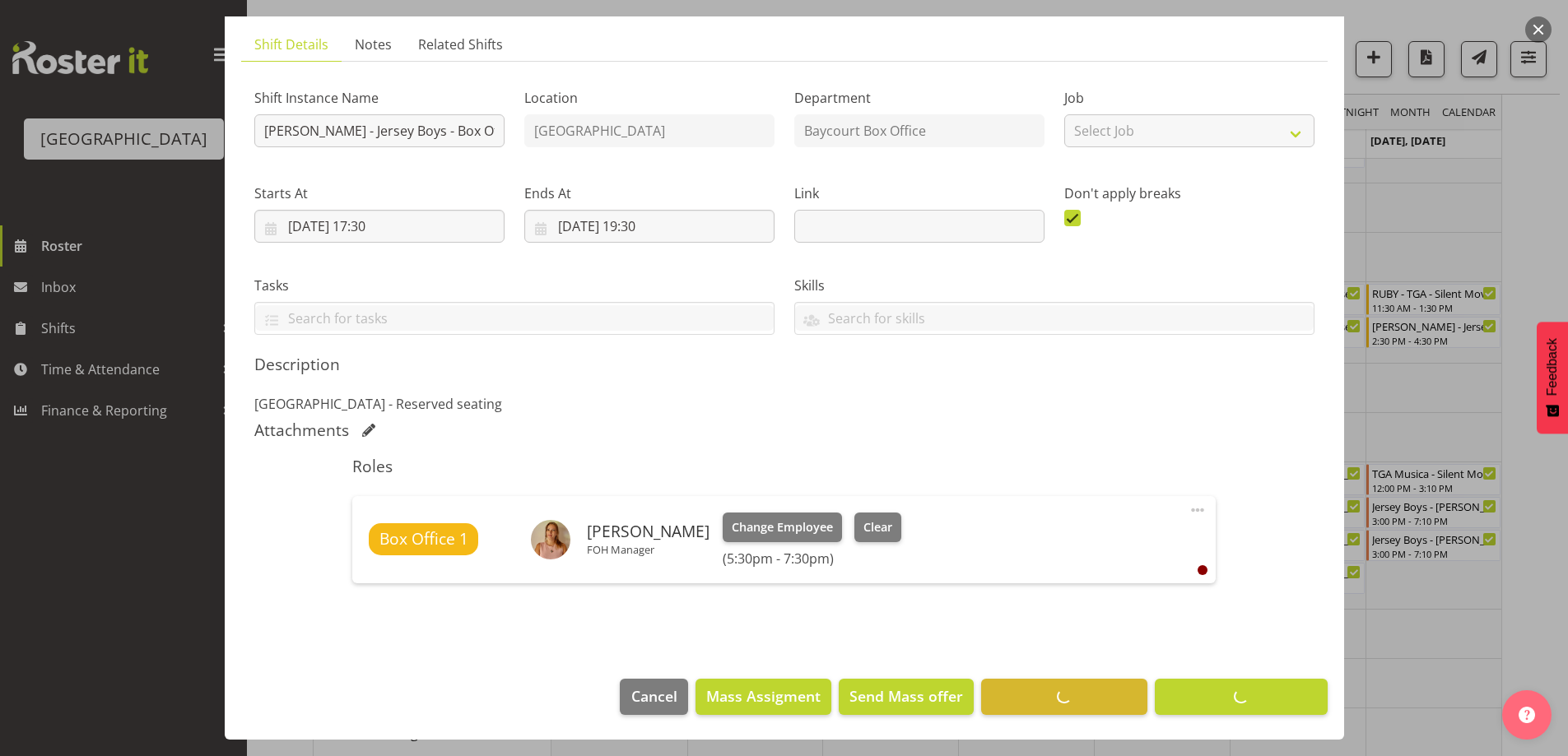
scroll to position [104, 0]
click at [1203, 689] on footer "Cancel Mass Assigment Send Mass offer Delete Shift Instance Update Shift Instan…" at bounding box center [784, 701] width 1119 height 78
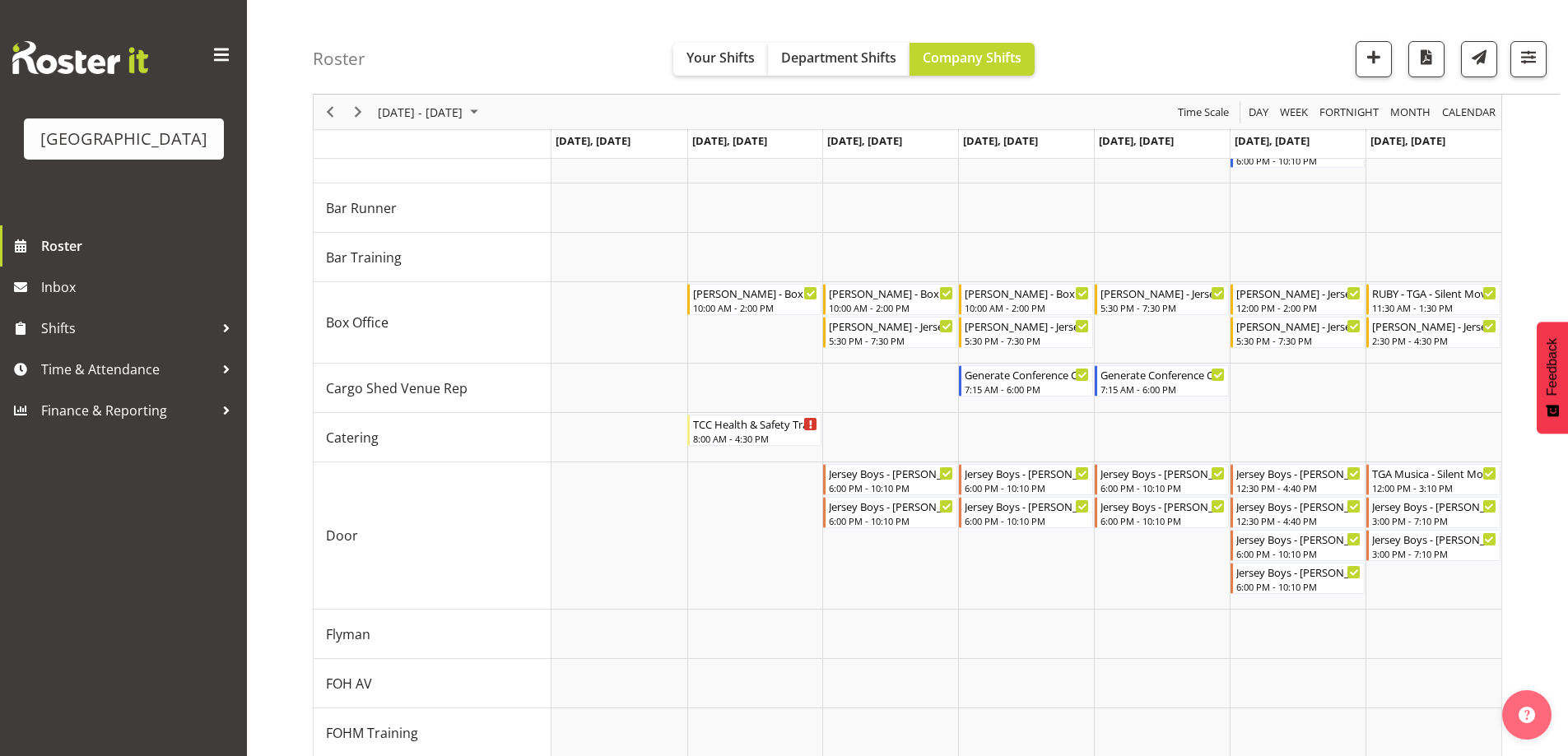
click at [1157, 31] on div "Roster Your Shifts Department Shifts Company Shifts All Locations [GEOGRAPHIC_D…" at bounding box center [935, 47] width 1247 height 94
